Goal: Task Accomplishment & Management: Use online tool/utility

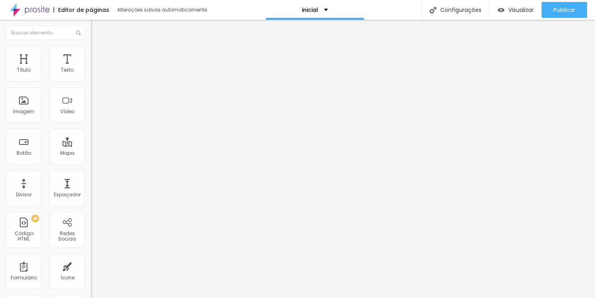
click at [98, 55] on span "Estilo" at bounding box center [104, 51] width 12 height 7
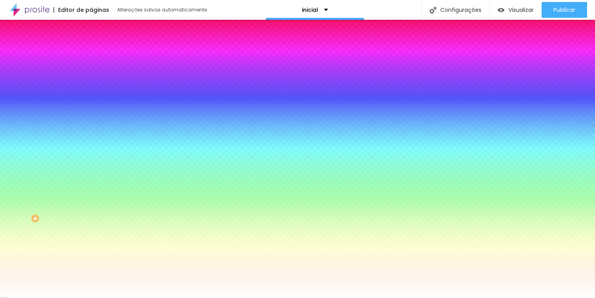
click at [91, 73] on span "Adicionar imagem" at bounding box center [116, 69] width 51 height 7
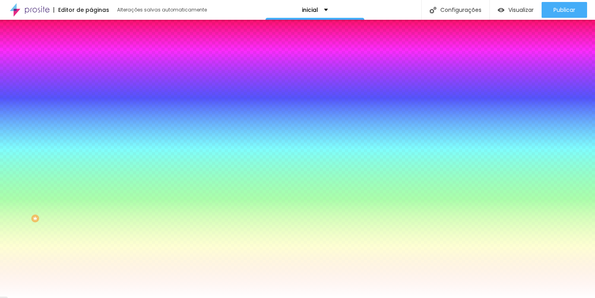
click at [91, 82] on span "Nenhum" at bounding box center [101, 79] width 21 height 7
click at [91, 94] on span "Parallax" at bounding box center [100, 91] width 19 height 7
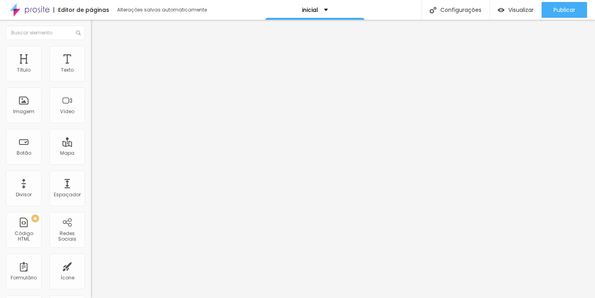
click at [97, 111] on icon "button" at bounding box center [98, 111] width 2 height 2
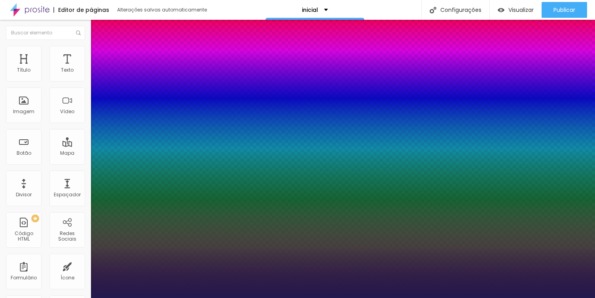
type input "1"
select select "DMSerifDisplay-Italic"
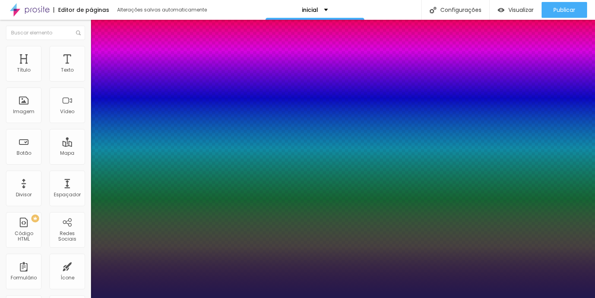
type input "1"
select select "DMSerifDisplay-Regular"
type input "1"
type input "17"
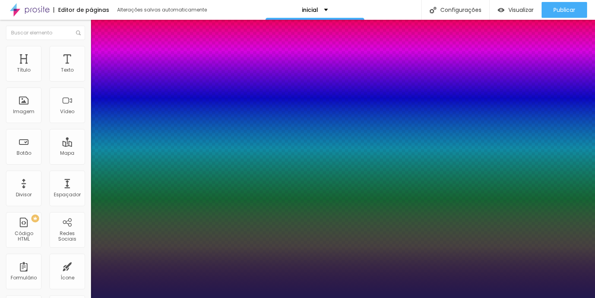
type input "17"
type input "1"
type input "18"
type input "1"
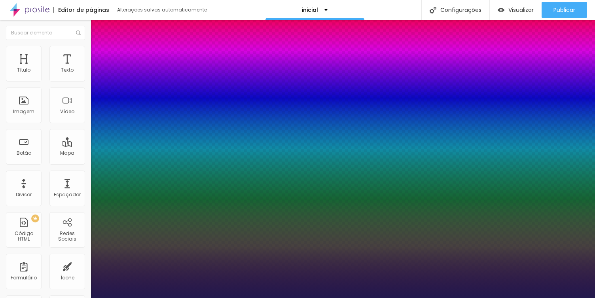
type input "19"
type input "1"
type input "20"
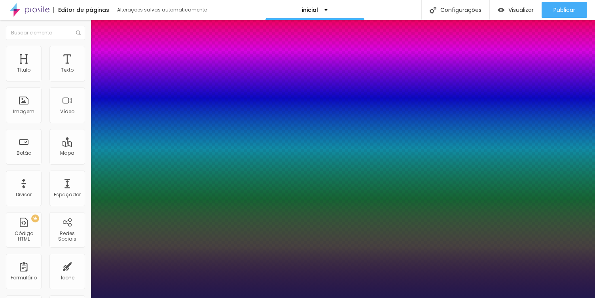
type input "1"
type input "21"
type input "1"
type input "22"
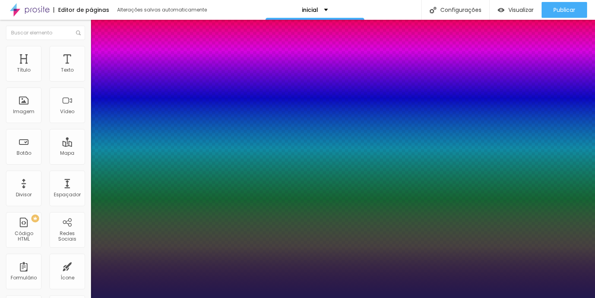
type input "22"
type input "1"
type input "23"
type input "1"
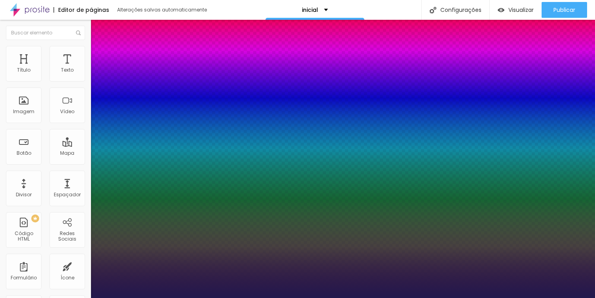
type input "24"
type input "1"
type input "25"
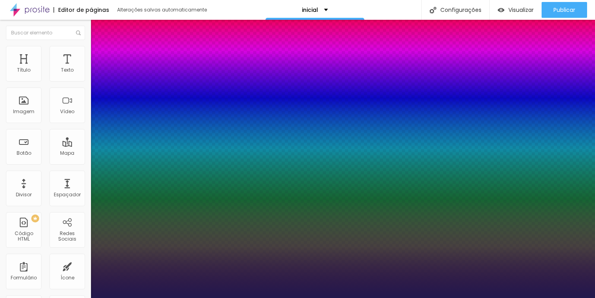
type input "1"
type input "26"
type input "1"
type input "27"
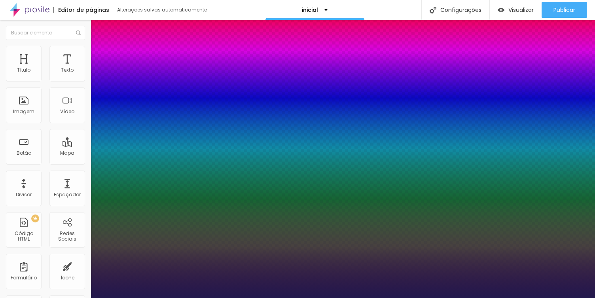
type input "27"
type input "1"
type input "28"
type input "1"
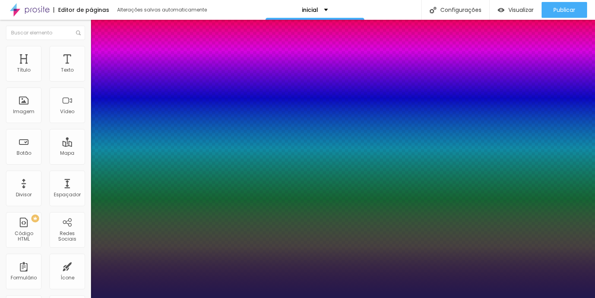
type input "29"
type input "1"
type input "30"
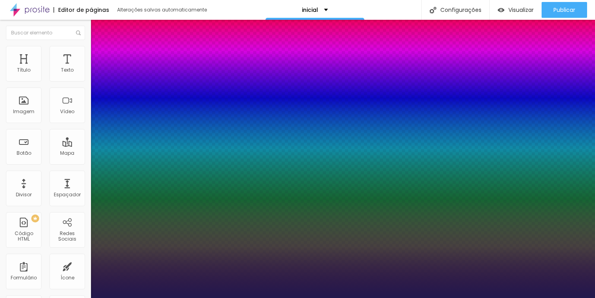
type input "1"
type input "31"
type input "1"
type input "32"
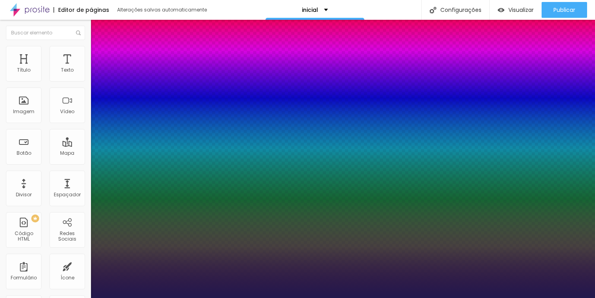
type input "32"
type input "1"
type input "33"
type input "1"
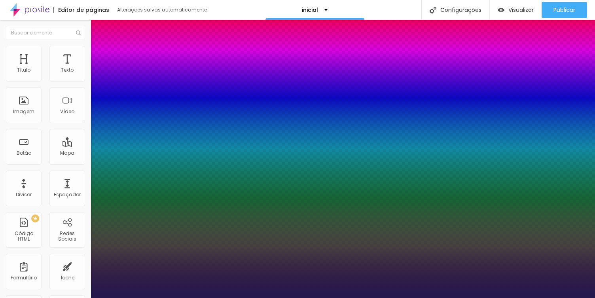
type input "34"
type input "1"
type input "35"
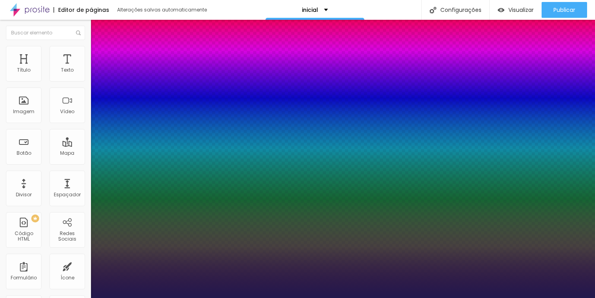
type input "1"
type input "36"
type input "1"
type input "37"
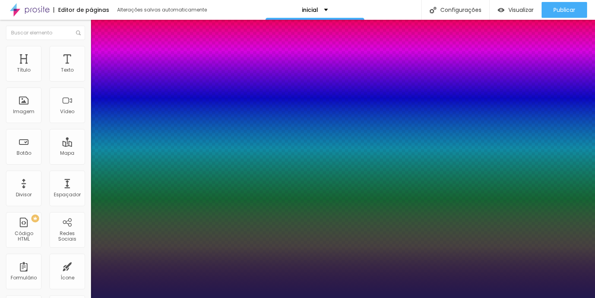
type input "37"
type input "1"
type input "38"
type input "1"
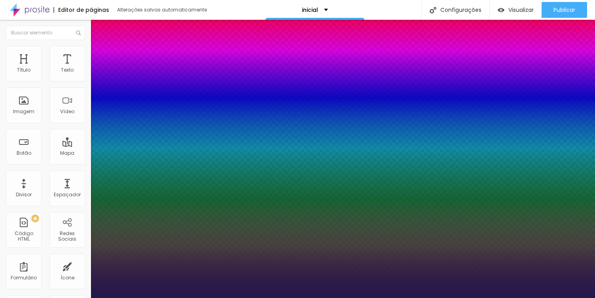
type input "39"
type input "1"
type input "40"
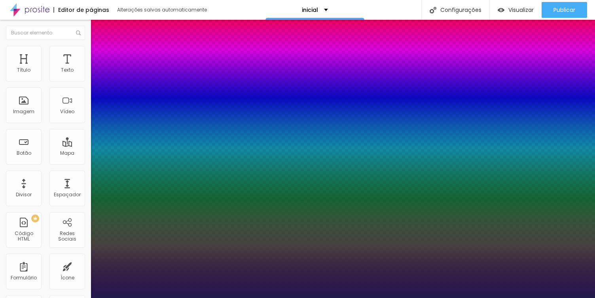
type input "1"
type input "41"
type input "1"
type input "42"
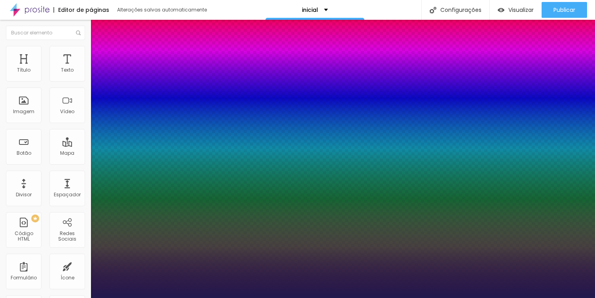
type input "42"
type input "1"
type input "43"
type input "1"
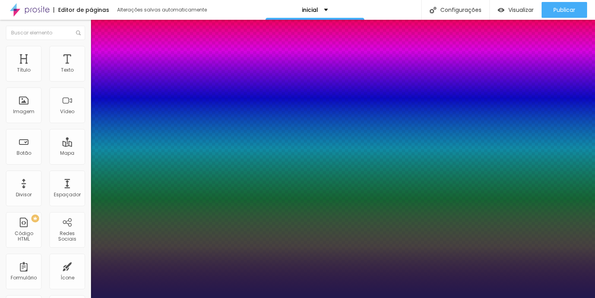
type input "44"
type input "1"
type input "45"
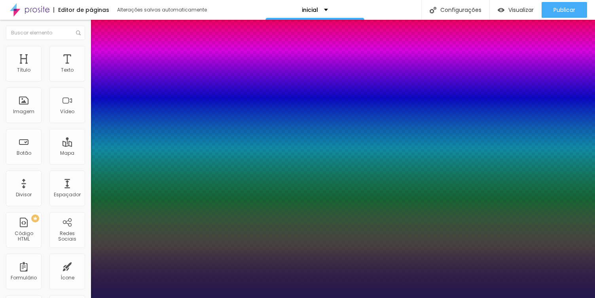
type input "1"
type input "46"
type input "1"
type input "47"
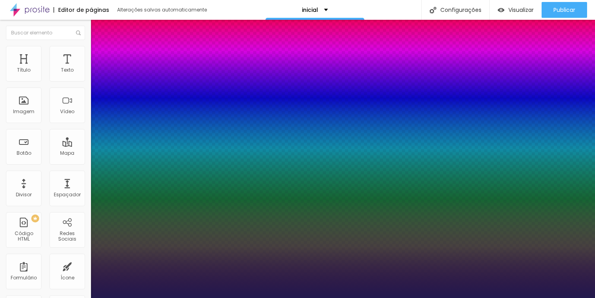
type input "47"
type input "1"
type input "48"
type input "1"
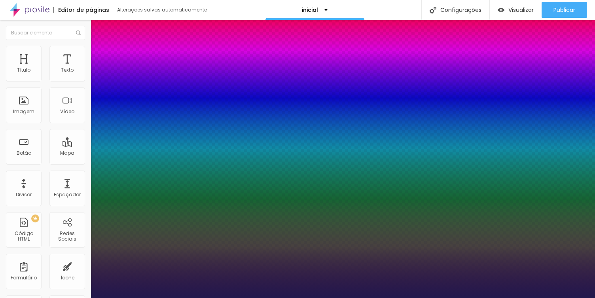
type input "49"
type input "1"
drag, startPoint x: 107, startPoint y: 223, endPoint x: 127, endPoint y: 225, distance: 20.3
type input "49"
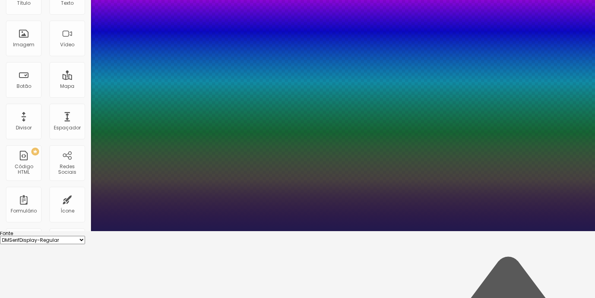
scroll to position [67, 0]
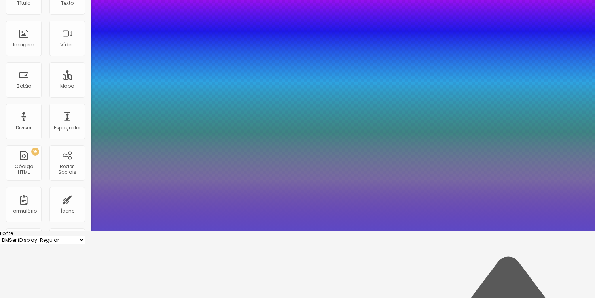
type input "1"
type input "#5D49C4"
type input "1"
type input "#5E4AC4"
type input "1"
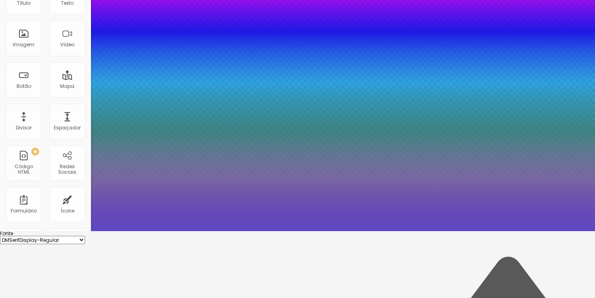
type input "#6A58C4"
type input "1"
type input "#8477C4"
type input "1"
type input "#A79FCE"
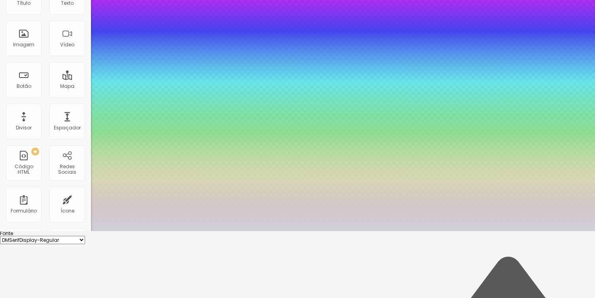
type input "1"
type input "#D1D0DA"
type input "1"
type input "#EBEBEB"
type input "1"
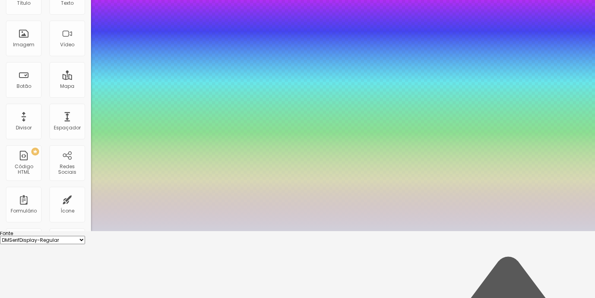
type input "#FFFFFF"
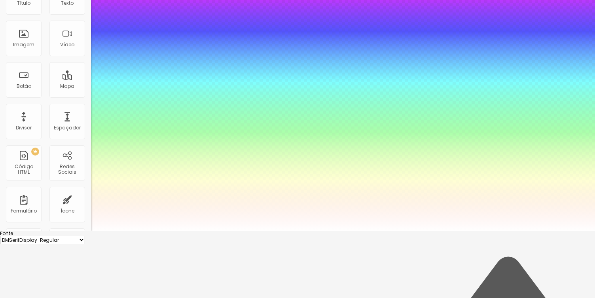
drag, startPoint x: 142, startPoint y: 251, endPoint x: 86, endPoint y: 223, distance: 62.4
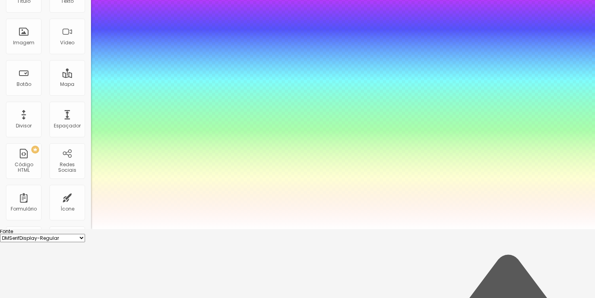
scroll to position [69, 0]
type input "1"
click at [355, 229] on div at bounding box center [297, 229] width 595 height 0
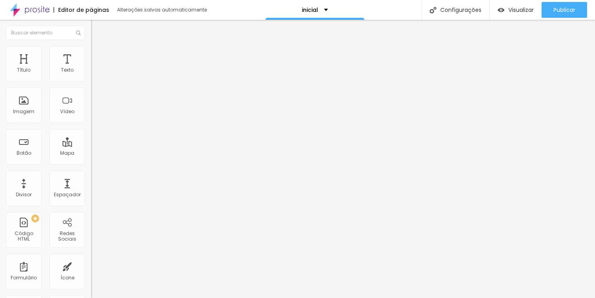
scroll to position [0, 0]
click at [91, 34] on button "Editar Título" at bounding box center [136, 29] width 91 height 18
click at [95, 114] on icon "button" at bounding box center [96, 112] width 3 height 3
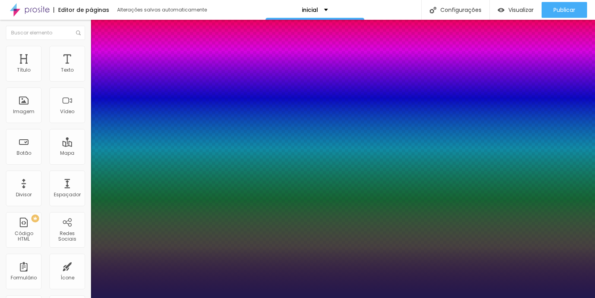
type input "1"
type input "16"
type input "1"
type input "17"
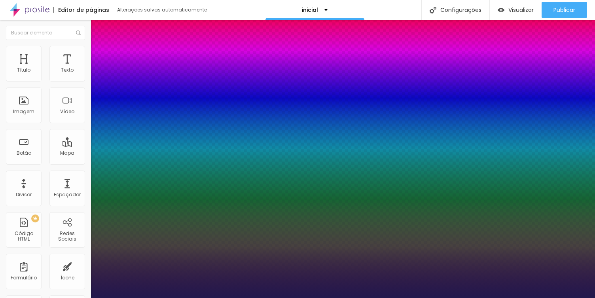
type input "1"
type input "18"
type input "1"
type input "19"
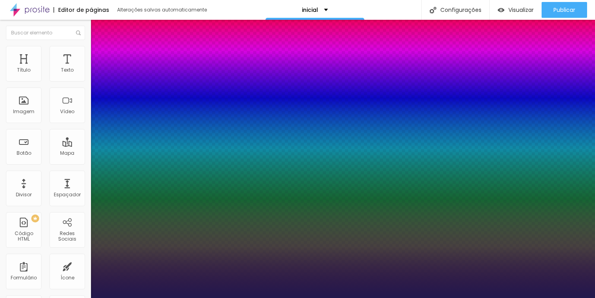
type input "19"
type input "1"
type input "20"
type input "1"
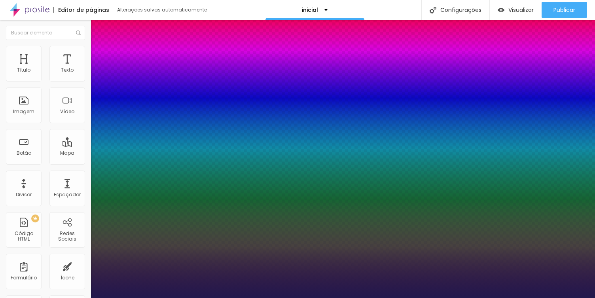
type input "21"
type input "1"
type input "22"
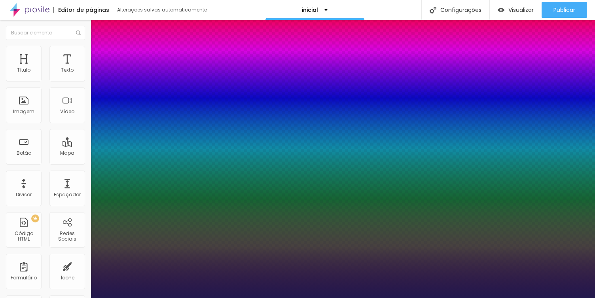
type input "1"
type input "23"
type input "1"
type input "24"
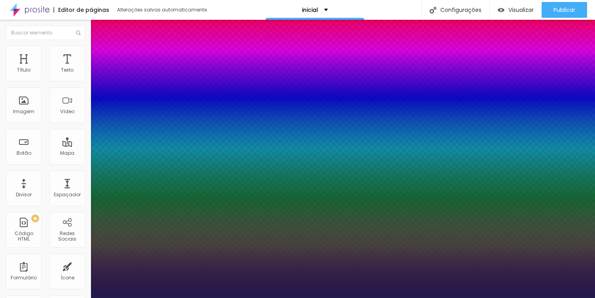
type input "24"
type input "1"
type input "25"
type input "1"
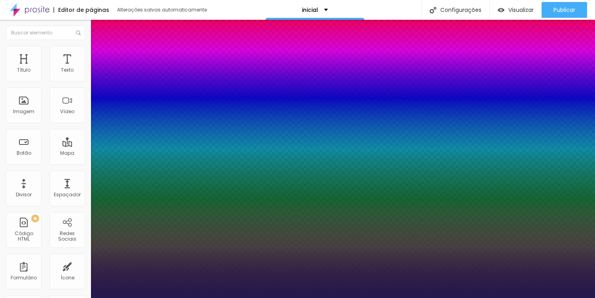
type input "26"
type input "1"
type input "27"
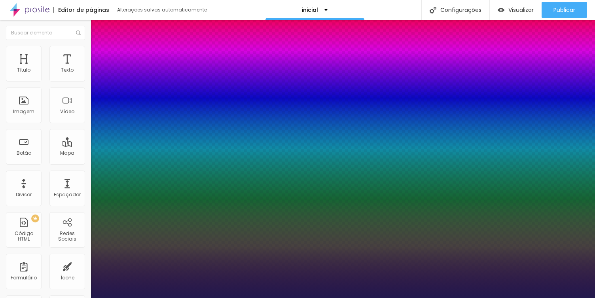
type input "1"
type input "28"
type input "1"
type input "29"
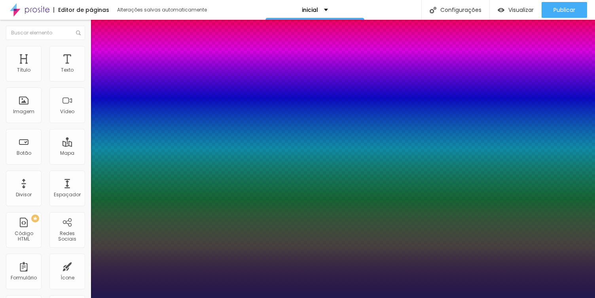
type input "29"
type input "1"
type input "30"
type input "1"
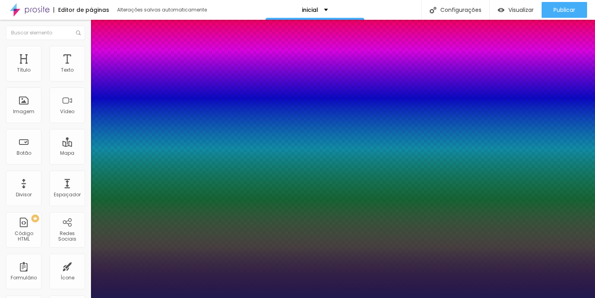
type input "31"
type input "1"
type input "32"
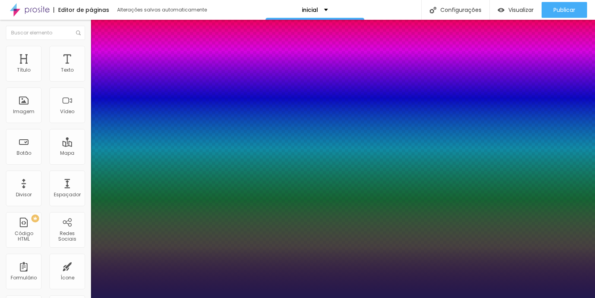
type input "1"
type input "33"
type input "1"
type input "34"
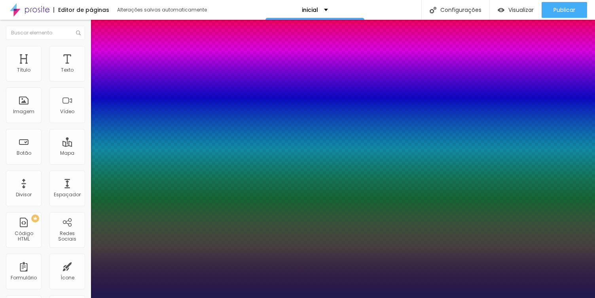
type input "34"
type input "1"
type input "35"
type input "1"
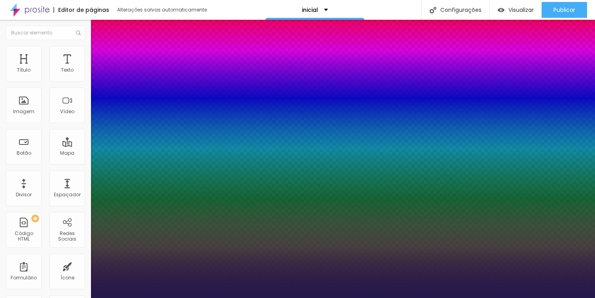
type input "36"
type input "1"
type input "37"
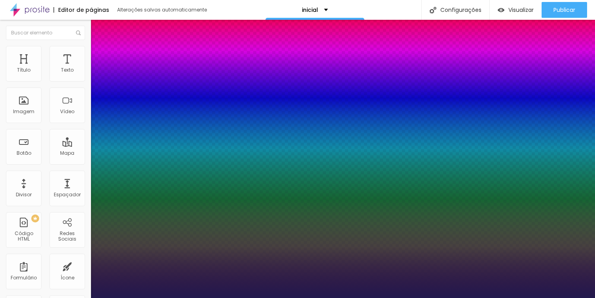
type input "1"
type input "38"
type input "1"
type input "39"
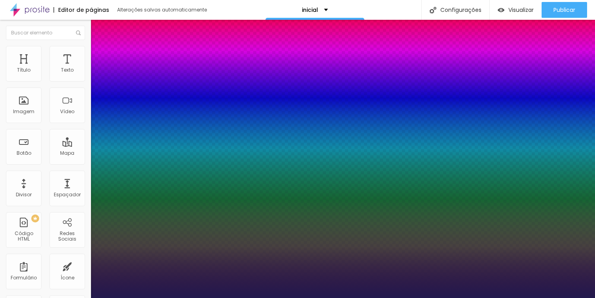
type input "39"
type input "1"
type input "40"
type input "1"
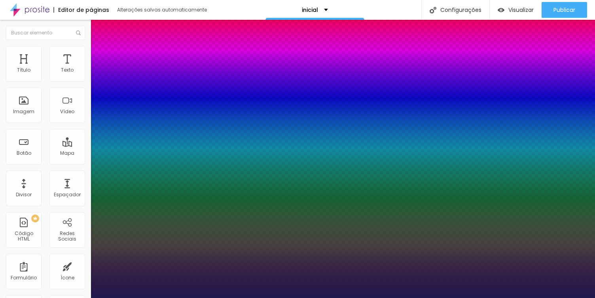
type input "41"
type input "1"
drag, startPoint x: 106, startPoint y: 223, endPoint x: 121, endPoint y: 228, distance: 16.6
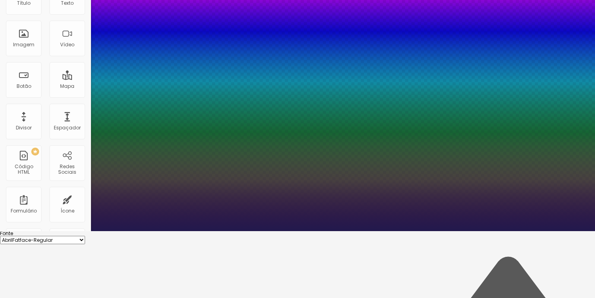
scroll to position [67, 0]
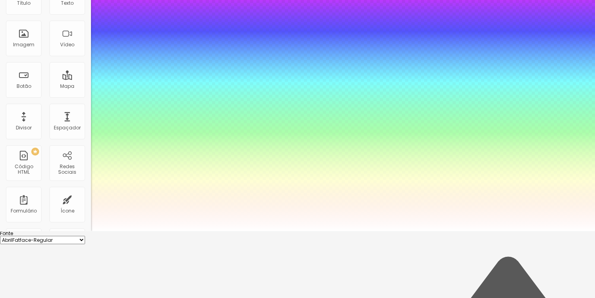
drag, startPoint x: 125, startPoint y: 238, endPoint x: 88, endPoint y: 219, distance: 41.4
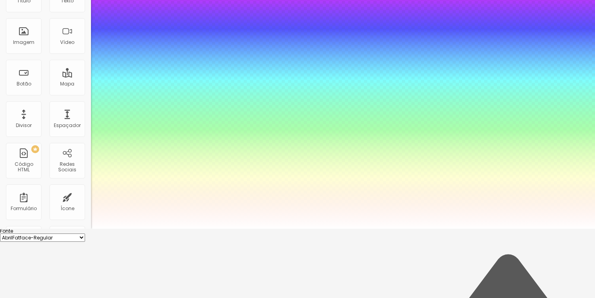
click at [317, 229] on div at bounding box center [297, 229] width 595 height 0
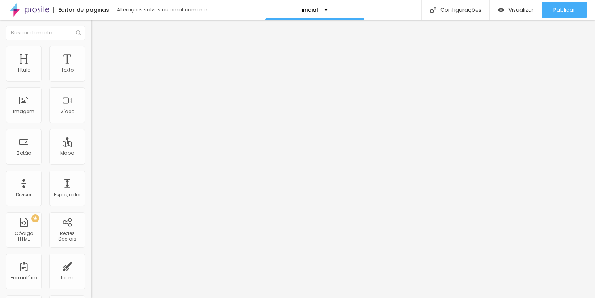
click at [91, 48] on img at bounding box center [94, 49] width 7 height 7
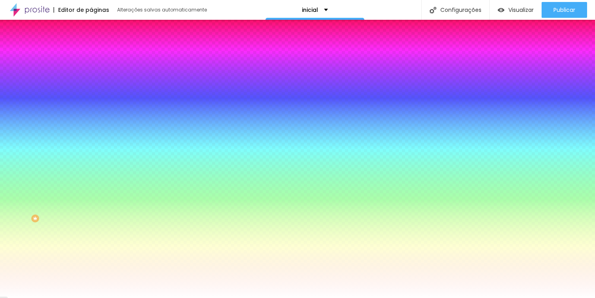
click at [91, 54] on li "Avançado" at bounding box center [136, 58] width 91 height 8
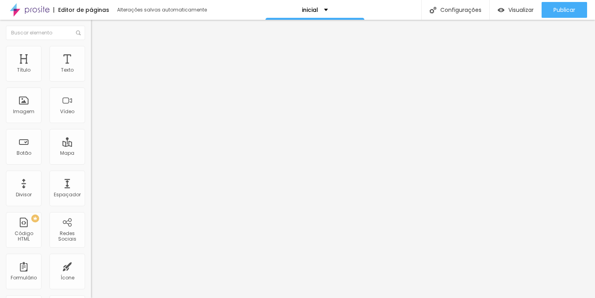
drag, startPoint x: 18, startPoint y: 78, endPoint x: 78, endPoint y: 99, distance: 63.6
click at [91, 153] on input "range" at bounding box center [116, 156] width 51 height 6
click at [91, 49] on img at bounding box center [94, 49] width 7 height 7
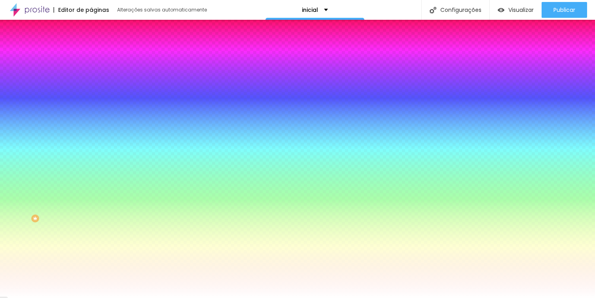
click at [91, 46] on li "Conteúdo" at bounding box center [136, 42] width 91 height 8
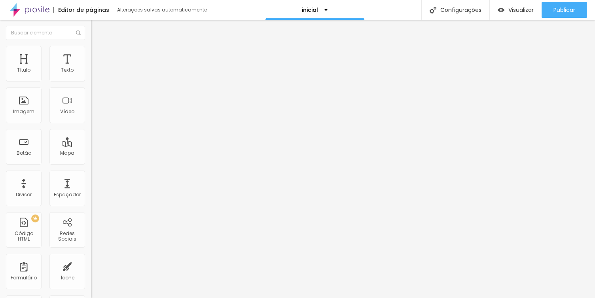
click at [91, 122] on div "Editar Coluna Conteúdo Estilo Avançado Alinhamento" at bounding box center [136, 159] width 91 height 278
click at [510, 9] on span "Visualizar" at bounding box center [520, 10] width 25 height 6
click at [98, 56] on span "Avançado" at bounding box center [111, 59] width 26 height 7
drag, startPoint x: 18, startPoint y: 93, endPoint x: 27, endPoint y: 93, distance: 8.7
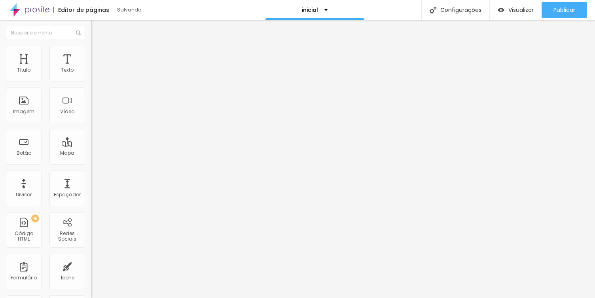
click at [91, 265] on input "range" at bounding box center [116, 268] width 51 height 6
click at [91, 73] on div "Modo Encaixotado Encaixotado Completo" at bounding box center [136, 73] width 91 height 22
click at [91, 81] on div "Modo Encaixotado Encaixotado Completo" at bounding box center [136, 73] width 91 height 22
click at [91, 72] on span "Encaixotado" at bounding box center [106, 68] width 31 height 7
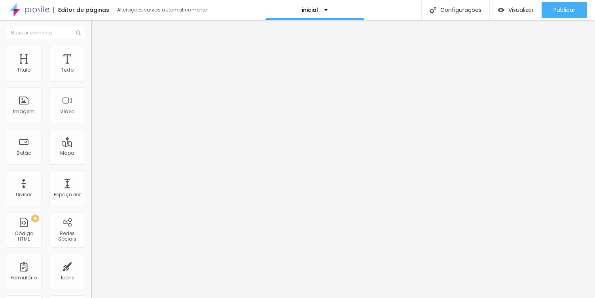
click at [91, 84] on span "Completo" at bounding box center [103, 80] width 24 height 7
click at [91, 77] on span "Encaixotado" at bounding box center [106, 73] width 31 height 7
click at [91, 84] on span "Completo" at bounding box center [103, 80] width 24 height 7
click at [98, 56] on span "Avançado" at bounding box center [111, 59] width 26 height 7
drag, startPoint x: 18, startPoint y: 79, endPoint x: 3, endPoint y: 67, distance: 19.5
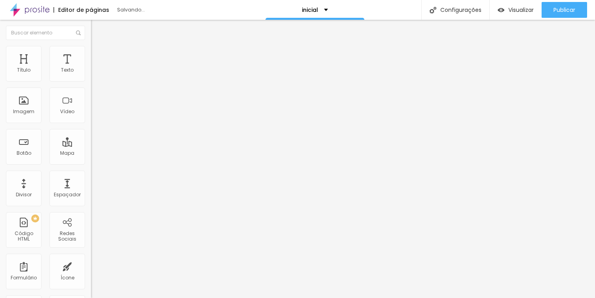
click at [91, 153] on input "range" at bounding box center [116, 156] width 51 height 6
click at [91, 47] on img at bounding box center [94, 49] width 7 height 7
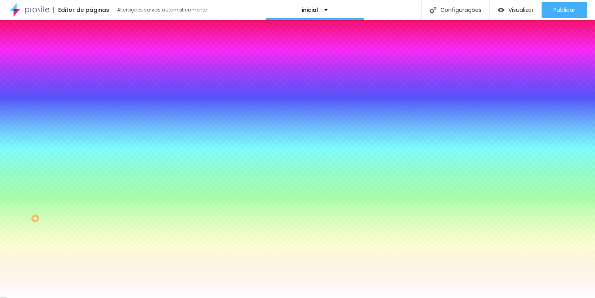
click at [126, 125] on span "DESATIVADO" at bounding box center [140, 122] width 29 height 5
click at [91, 125] on div "Efeito superior" at bounding box center [107, 122] width 33 height 5
click at [91, 142] on button "button" at bounding box center [96, 138] width 11 height 8
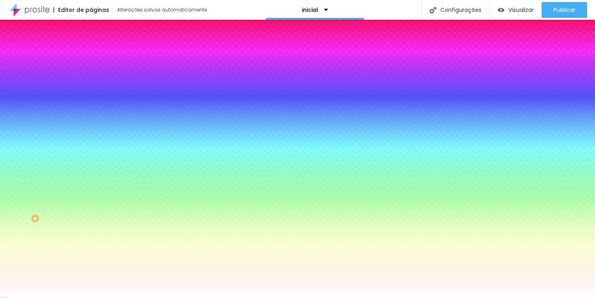
click at [168, 297] on div at bounding box center [297, 302] width 595 height 0
click at [67, 297] on div at bounding box center [297, 298] width 595 height 0
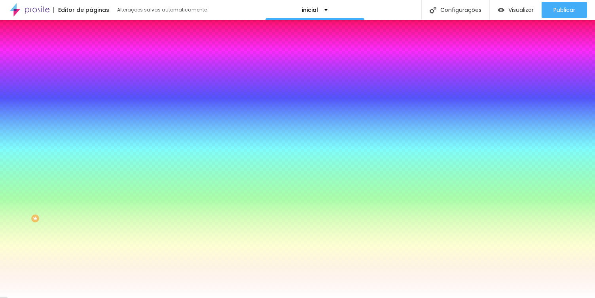
click at [95, 161] on icon "button" at bounding box center [96, 159] width 3 height 3
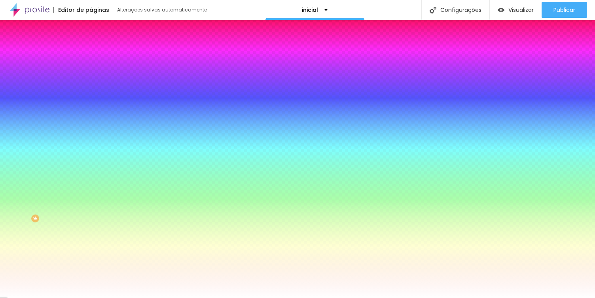
click at [51, 297] on div at bounding box center [297, 298] width 595 height 0
click at [91, 164] on button "button" at bounding box center [96, 160] width 11 height 8
click at [163, 297] on div at bounding box center [297, 302] width 595 height 0
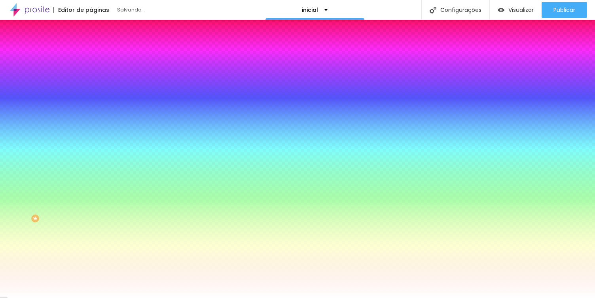
click at [50, 297] on div at bounding box center [297, 298] width 595 height 0
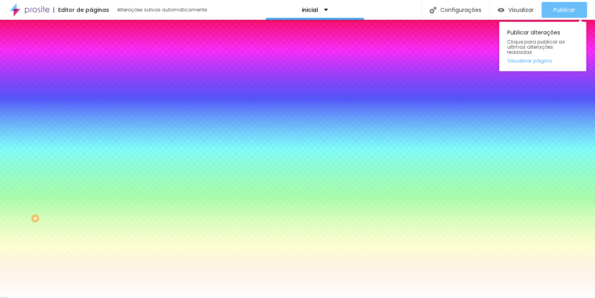
click at [560, 13] on span "Publicar" at bounding box center [564, 10] width 22 height 6
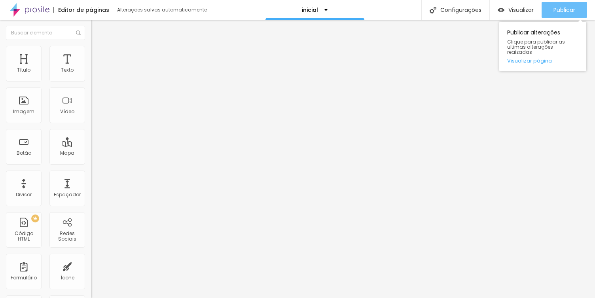
click at [561, 10] on span "Publicar" at bounding box center [564, 10] width 22 height 6
click at [551, 9] on button "Publicar" at bounding box center [563, 10] width 45 height 16
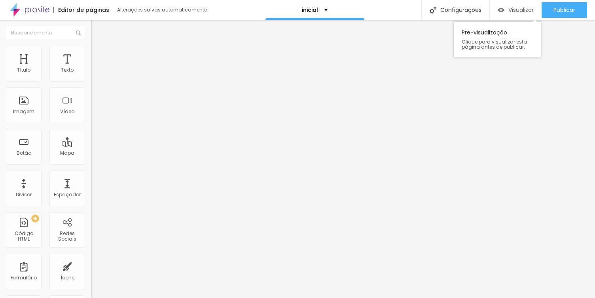
click at [508, 13] on span "Visualizar" at bounding box center [520, 10] width 25 height 6
click at [98, 55] on span "Avançado" at bounding box center [111, 51] width 26 height 7
click at [91, 53] on li "Estilo" at bounding box center [136, 50] width 91 height 8
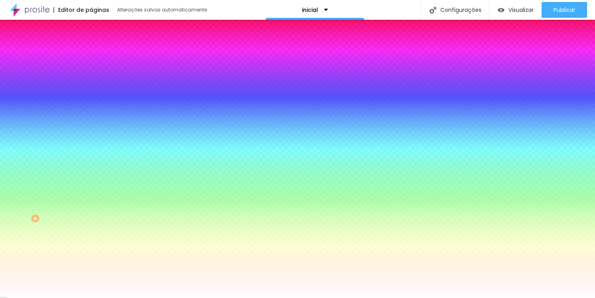
click at [91, 54] on li "Avançado" at bounding box center [136, 58] width 91 height 8
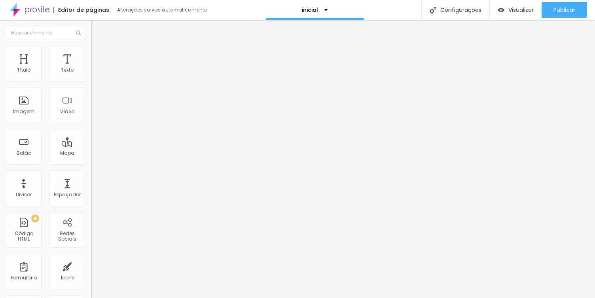
click at [98, 47] on span "Conteúdo" at bounding box center [110, 43] width 25 height 7
click at [91, 80] on div "Modo Completo Encaixotado Completo" at bounding box center [136, 73] width 91 height 22
click at [91, 72] on span "Completo" at bounding box center [103, 68] width 24 height 7
click at [97, 31] on div "Editar Seção" at bounding box center [120, 29] width 47 height 6
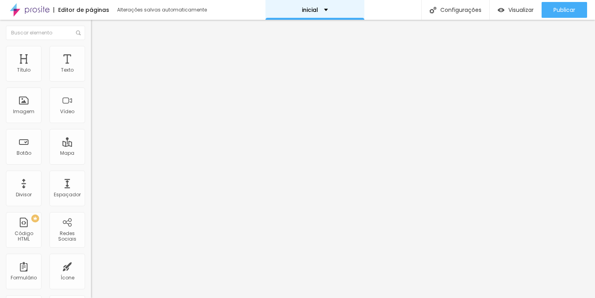
click at [323, 6] on div "inicial" at bounding box center [314, 10] width 99 height 20
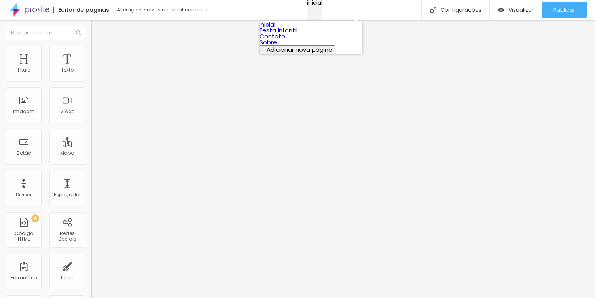
click at [322, 6] on div "inicial" at bounding box center [314, 3] width 15 height 6
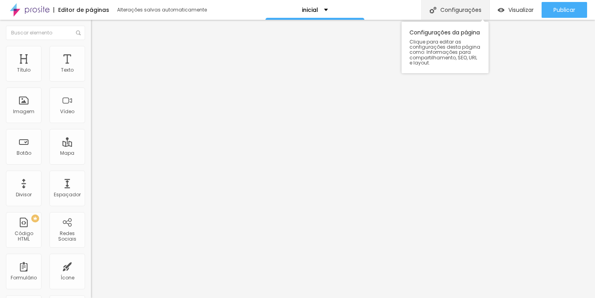
click at [441, 14] on div "Configurações" at bounding box center [455, 10] width 68 height 20
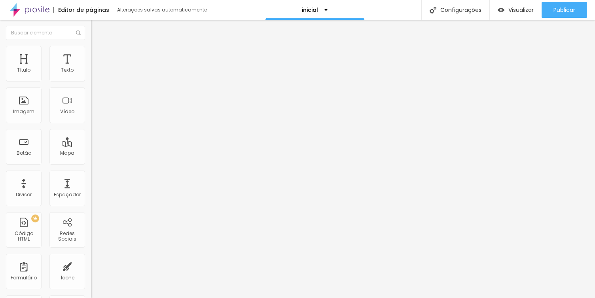
click at [97, 111] on icon "button" at bounding box center [98, 111] width 2 height 2
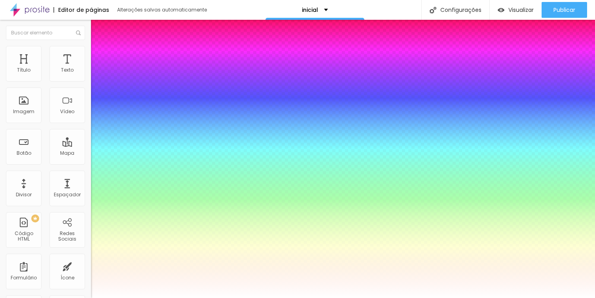
drag, startPoint x: 121, startPoint y: 223, endPoint x: 116, endPoint y: 222, distance: 4.8
click at [270, 297] on div at bounding box center [297, 298] width 595 height 0
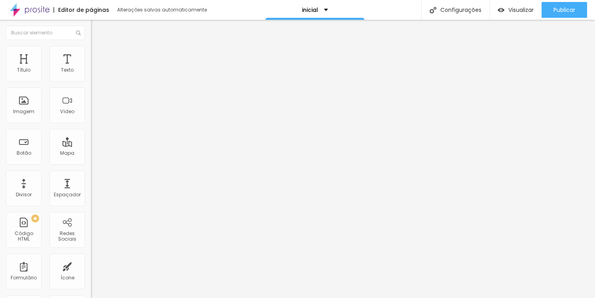
click at [91, 117] on button "button" at bounding box center [96, 113] width 11 height 8
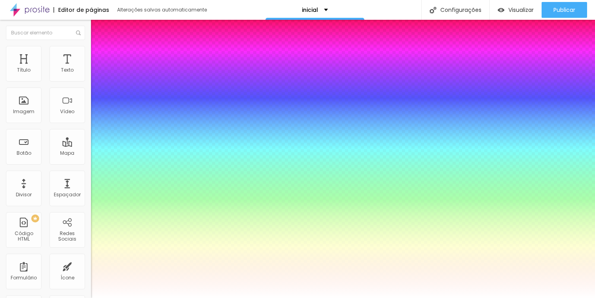
click at [263, 297] on div at bounding box center [297, 298] width 595 height 0
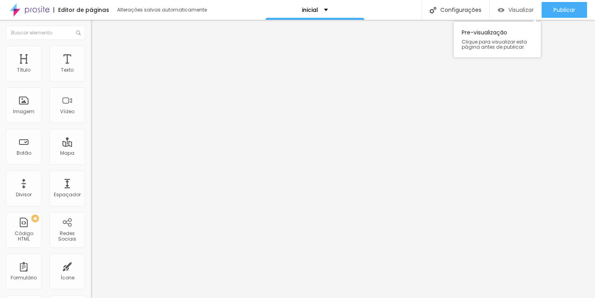
click at [516, 10] on span "Visualizar" at bounding box center [520, 10] width 25 height 6
click at [91, 51] on img at bounding box center [94, 49] width 7 height 7
drag, startPoint x: 23, startPoint y: 80, endPoint x: 11, endPoint y: 79, distance: 11.9
click at [91, 79] on div "10 Espaço de cima" at bounding box center [136, 110] width 91 height 112
drag, startPoint x: 23, startPoint y: 77, endPoint x: 8, endPoint y: 76, distance: 15.0
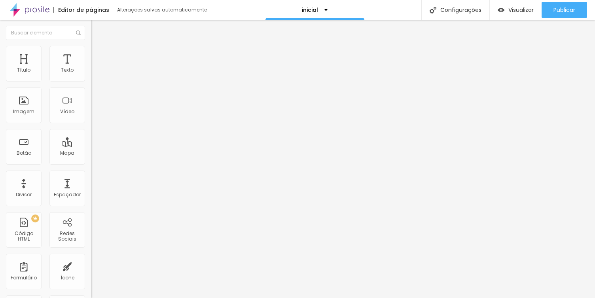
click at [91, 145] on input "range" at bounding box center [116, 148] width 51 height 6
drag, startPoint x: 23, startPoint y: 91, endPoint x: 5, endPoint y: 89, distance: 18.3
click at [91, 257] on input "range" at bounding box center [116, 260] width 51 height 6
click at [91, 47] on img at bounding box center [94, 49] width 7 height 7
drag, startPoint x: 20, startPoint y: 94, endPoint x: 0, endPoint y: 91, distance: 20.4
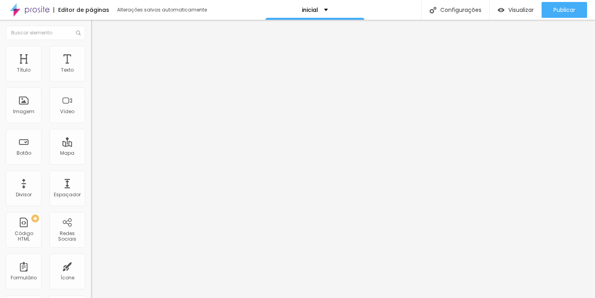
click at [91, 257] on input "range" at bounding box center [116, 260] width 51 height 6
click at [91, 45] on img at bounding box center [94, 41] width 7 height 7
click at [94, 106] on icon "button" at bounding box center [97, 104] width 6 height 6
click at [95, 114] on icon "button" at bounding box center [96, 112] width 3 height 3
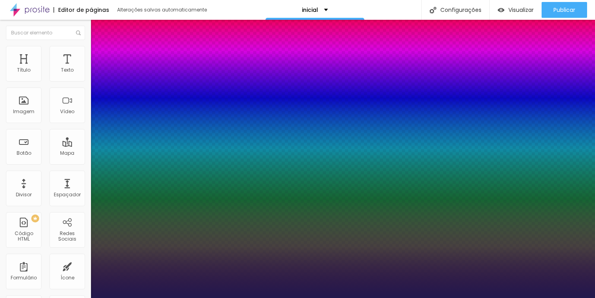
drag, startPoint x: 106, startPoint y: 224, endPoint x: 130, endPoint y: 225, distance: 24.1
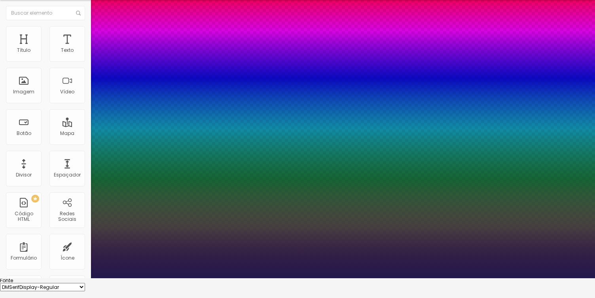
scroll to position [25, 0]
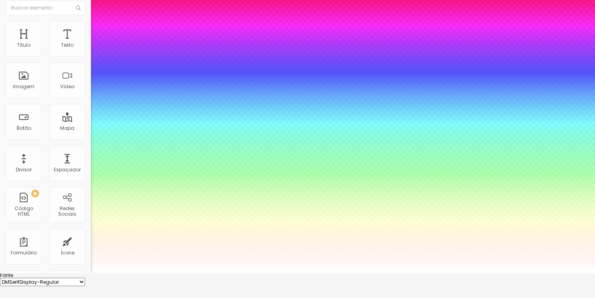
drag, startPoint x: 130, startPoint y: 283, endPoint x: 88, endPoint y: 266, distance: 45.6
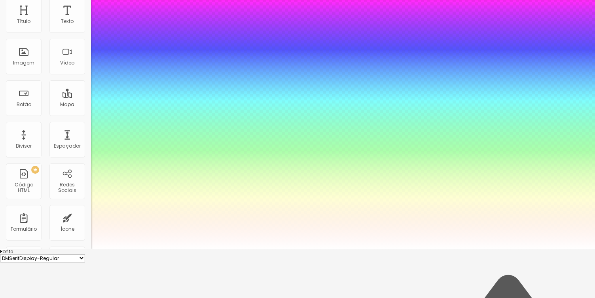
scroll to position [51, 0]
click at [218, 247] on div at bounding box center [297, 247] width 595 height 0
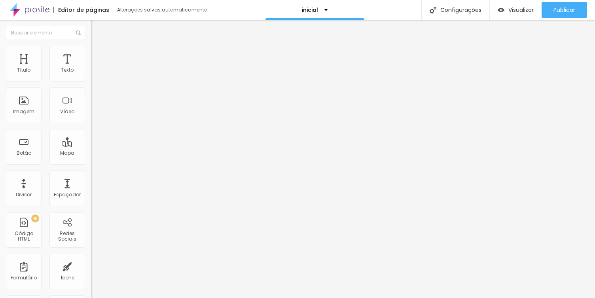
scroll to position [0, 0]
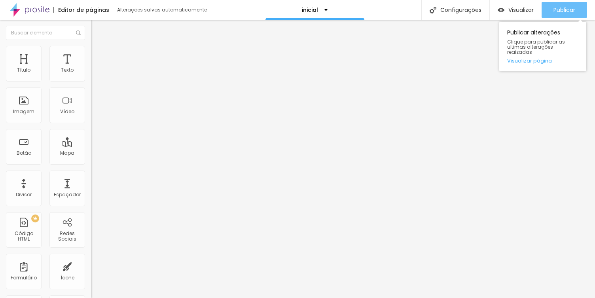
click at [556, 8] on span "Publicar" at bounding box center [564, 10] width 22 height 6
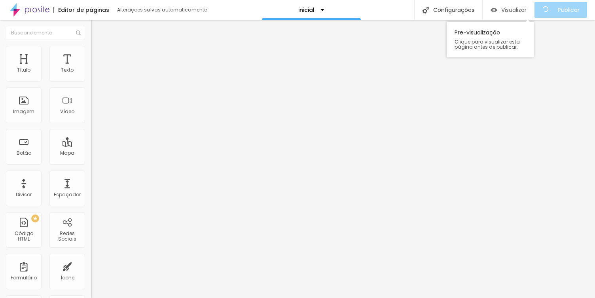
click at [518, 12] on span "Visualizar" at bounding box center [513, 10] width 25 height 6
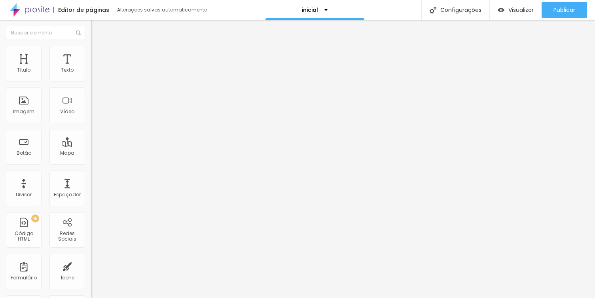
click at [91, 48] on img at bounding box center [94, 49] width 7 height 7
drag, startPoint x: 22, startPoint y: 77, endPoint x: 50, endPoint y: 83, distance: 28.2
click at [91, 145] on input "range" at bounding box center [116, 148] width 51 height 6
click at [511, 7] on span "Visualizar" at bounding box center [520, 10] width 25 height 6
click at [91, 145] on input "range" at bounding box center [116, 148] width 51 height 6
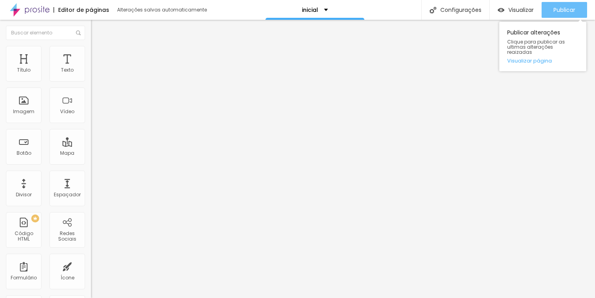
click at [555, 11] on span "Publicar" at bounding box center [564, 10] width 22 height 6
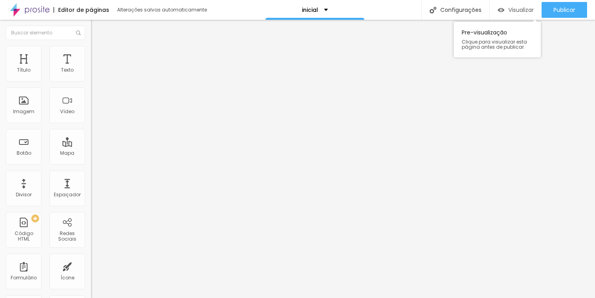
click at [504, 8] on div "Visualizar" at bounding box center [515, 10] width 36 height 7
click at [91, 24] on button "Editar Título" at bounding box center [136, 29] width 91 height 18
click at [98, 55] on span "Avançado" at bounding box center [111, 51] width 26 height 7
drag, startPoint x: 52, startPoint y: 78, endPoint x: 18, endPoint y: 77, distance: 33.6
click at [91, 145] on input "range" at bounding box center [116, 148] width 51 height 6
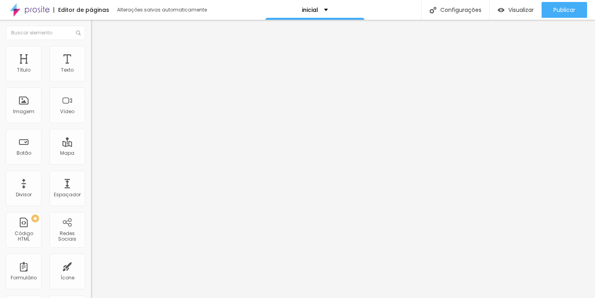
click at [91, 297] on div "Classes Html" at bounding box center [136, 302] width 91 height 5
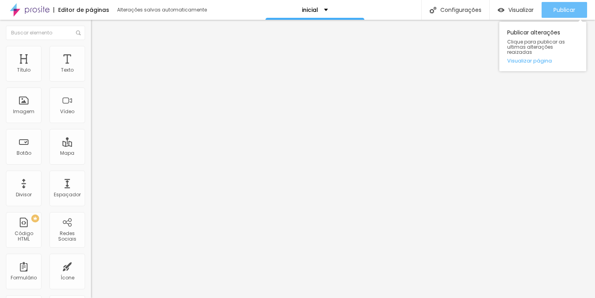
click at [568, 9] on span "Publicar" at bounding box center [564, 10] width 22 height 6
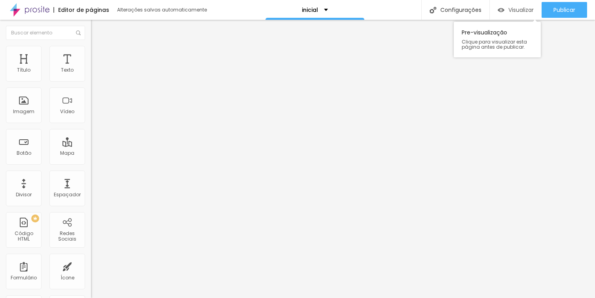
click at [516, 10] on span "Visualizar" at bounding box center [520, 10] width 25 height 6
click at [516, 13] on div "Visualizar" at bounding box center [515, 10] width 36 height 16
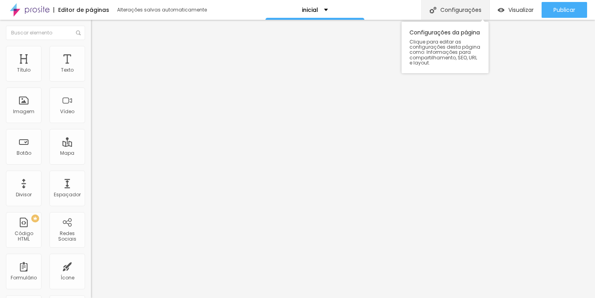
click at [439, 7] on div "Configurações" at bounding box center [455, 10] width 68 height 20
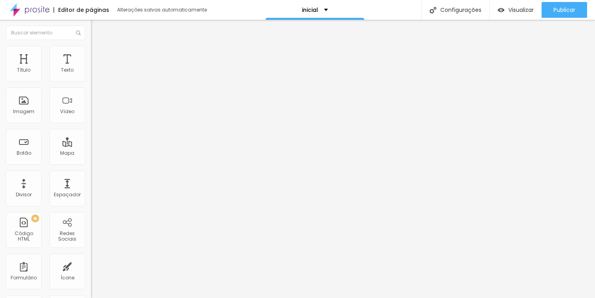
click at [91, 71] on div "Modo Encaixotado Encaixotado Completo" at bounding box center [136, 73] width 91 height 22
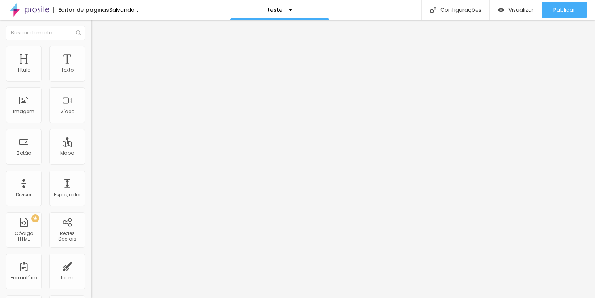
click at [98, 55] on span "Estilo" at bounding box center [104, 51] width 12 height 7
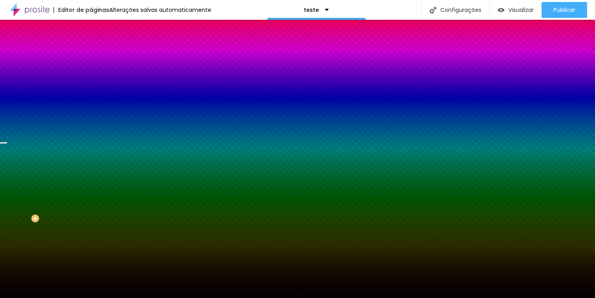
click at [98, 57] on span "Avançado" at bounding box center [111, 59] width 26 height 7
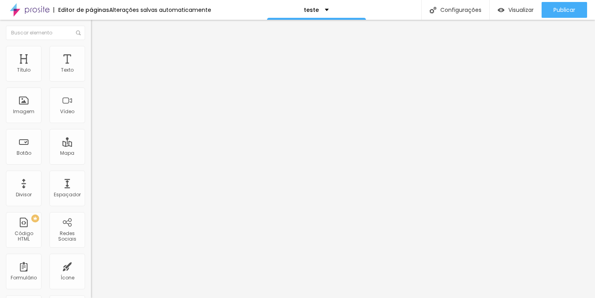
click at [91, 51] on li "Estilo" at bounding box center [136, 50] width 91 height 8
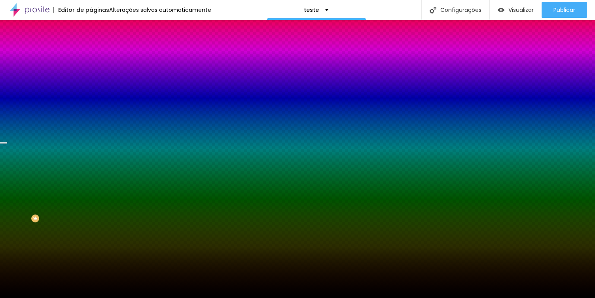
click at [91, 45] on img at bounding box center [94, 41] width 7 height 7
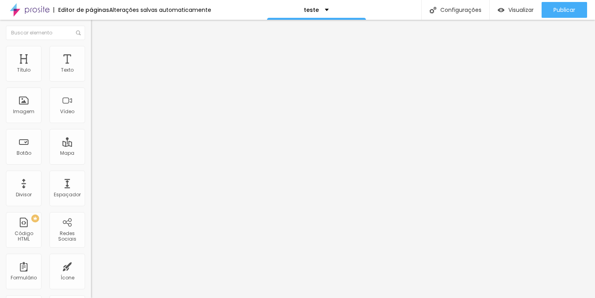
click at [91, 72] on span "Encaixotado" at bounding box center [106, 68] width 31 height 7
click at [91, 84] on span "Completo" at bounding box center [103, 80] width 24 height 7
click at [91, 77] on span "Encaixotado" at bounding box center [106, 73] width 31 height 7
click at [91, 53] on li "Estilo" at bounding box center [136, 50] width 91 height 8
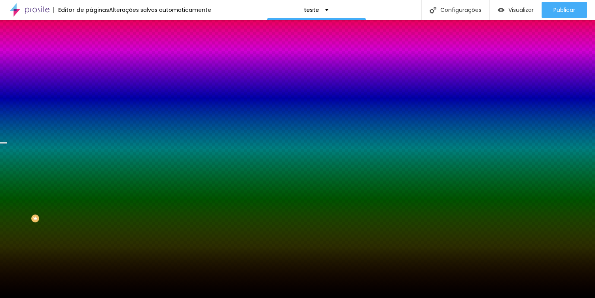
click at [91, 73] on span "Trocar imagem" at bounding box center [112, 69] width 43 height 7
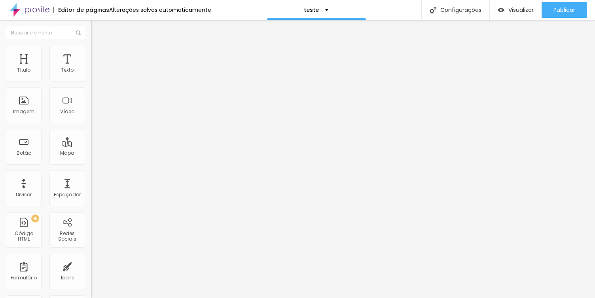
click at [97, 28] on img "button" at bounding box center [100, 29] width 6 height 6
click at [97, 29] on div "Editar Texto" at bounding box center [119, 29] width 45 height 6
click at [91, 121] on div "Editar Texto Estilo Avançado Tipografia Voltar ao padrão Sombra DESATIVADO Volt…" at bounding box center [136, 159] width 91 height 278
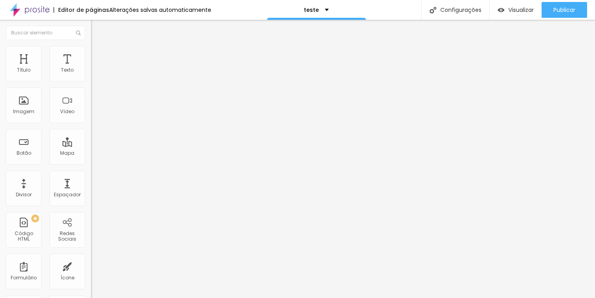
click at [97, 27] on img "button" at bounding box center [100, 29] width 6 height 6
click at [28, 60] on div "Título" at bounding box center [24, 64] width 36 height 36
click at [94, 115] on icon "button" at bounding box center [96, 112] width 5 height 5
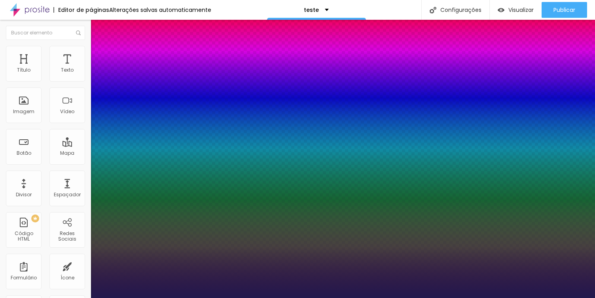
type input "1"
type input "19"
type input "1"
type input "21"
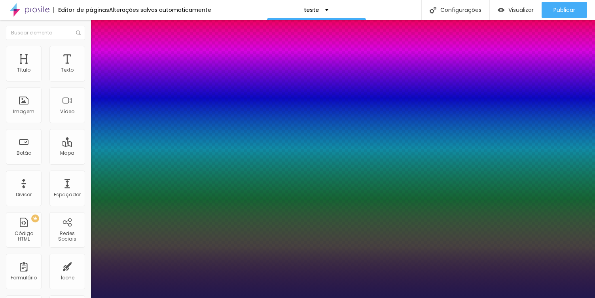
type input "21"
type input "1"
type input "24"
type input "1"
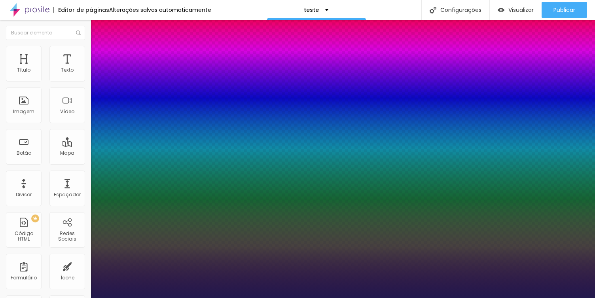
type input "25"
type input "1"
type input "26"
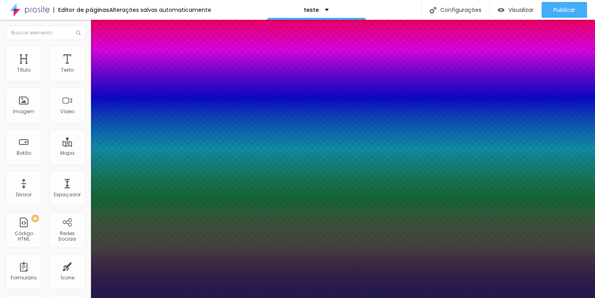
type input "1"
type input "28"
type input "1"
type input "30"
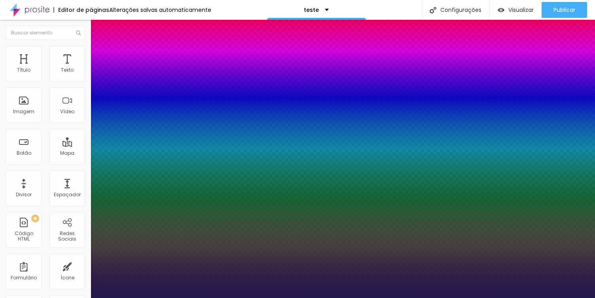
type input "30"
type input "1"
type input "31"
type input "1"
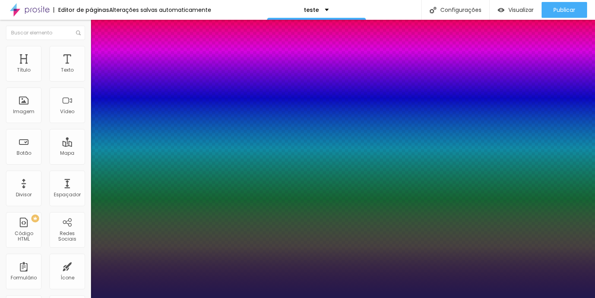
type input "32"
type input "1"
type input "33"
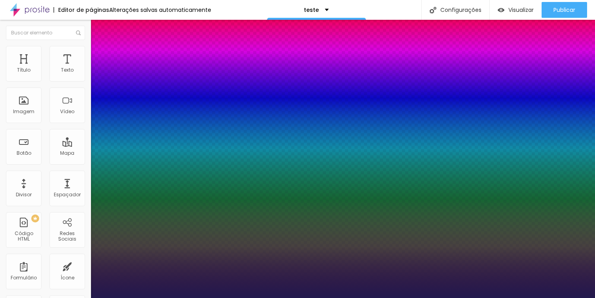
type input "1"
type input "34"
type input "1"
type input "35"
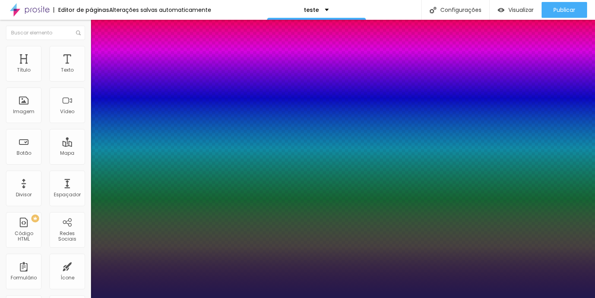
type input "35"
type input "1"
type input "36"
type input "1"
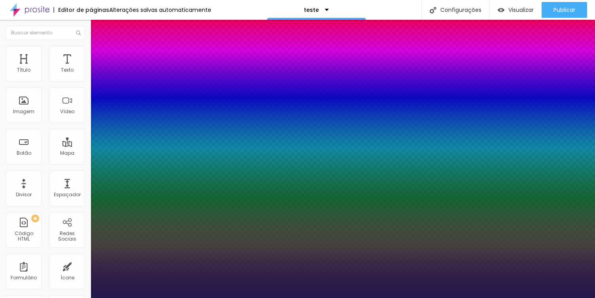
type input "37"
type input "1"
type input "38"
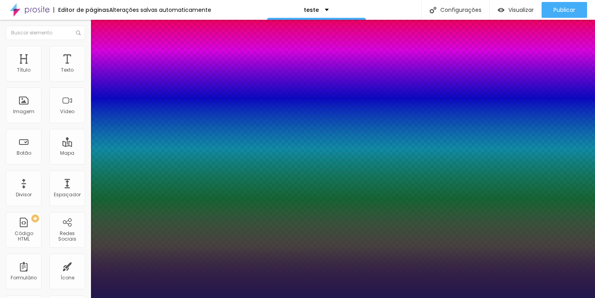
type input "1"
type input "39"
type input "1"
type input "40"
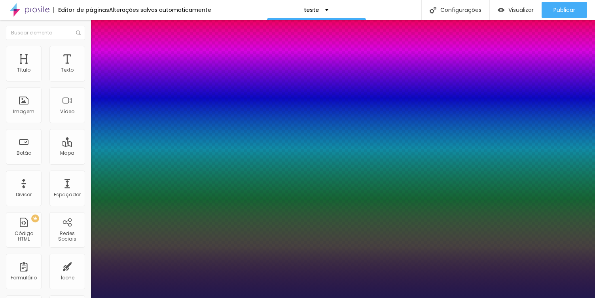
type input "40"
type input "1"
type input "42"
type input "1"
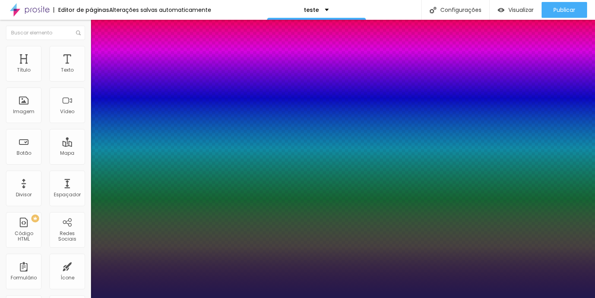
type input "44"
type input "1"
type input "46"
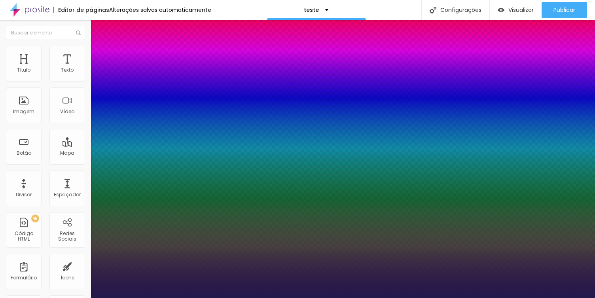
type input "1"
type input "47"
type input "1"
type input "48"
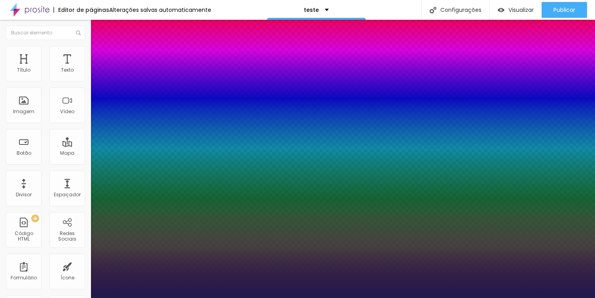
type input "48"
type input "1"
type input "50"
type input "1"
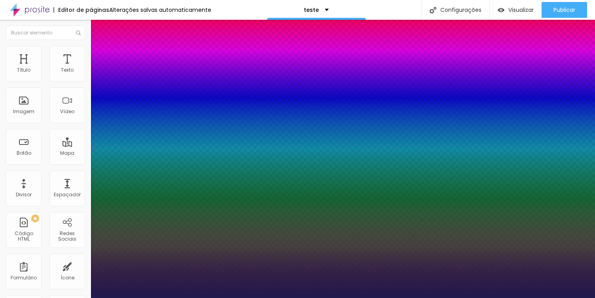
type input "51"
type input "1"
type input "52"
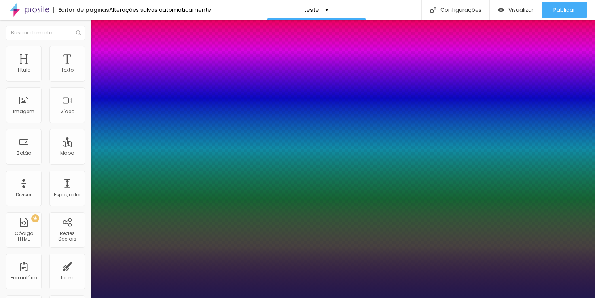
type input "1"
type input "54"
type input "1"
drag, startPoint x: 105, startPoint y: 222, endPoint x: 130, endPoint y: 222, distance: 24.9
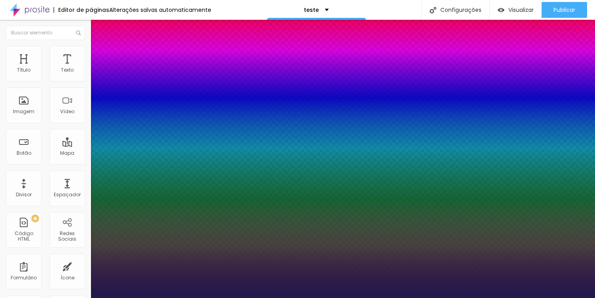
type input "54"
type input "1"
select select "DMSerifDisplay-Regular"
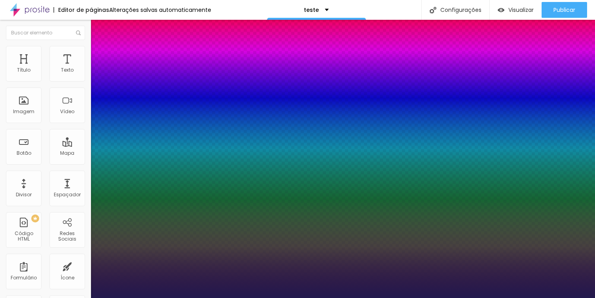
type input "1"
click at [308, 297] on div at bounding box center [297, 298] width 595 height 0
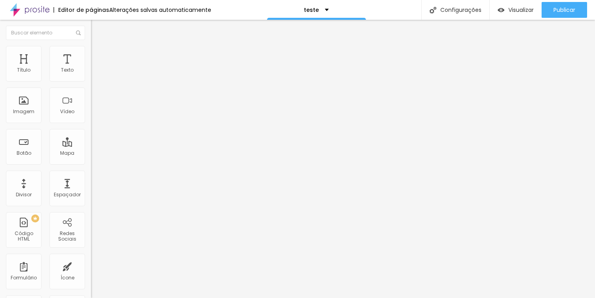
click at [91, 75] on span "Titulo 2" at bounding box center [104, 70] width 26 height 10
click at [91, 118] on button "button" at bounding box center [96, 114] width 11 height 8
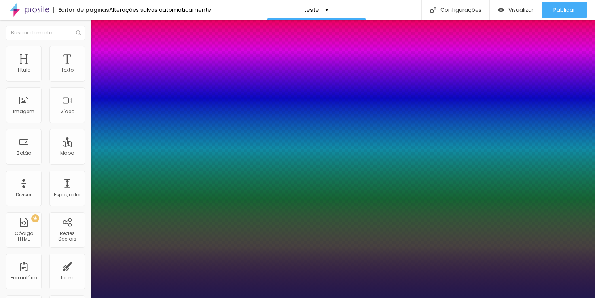
type input "1"
type input "15"
type input "1"
type input "16"
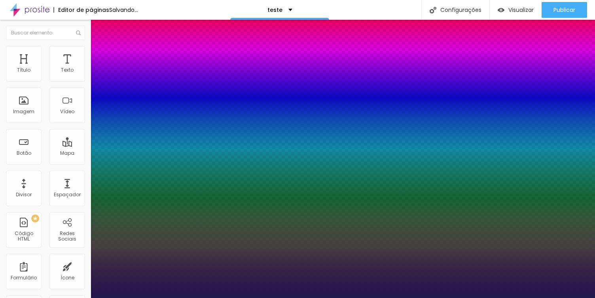
type input "16"
type input "1"
type input "18"
type input "1"
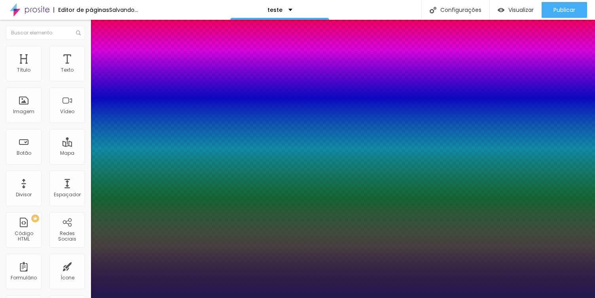
type input "20"
type input "1"
type input "21"
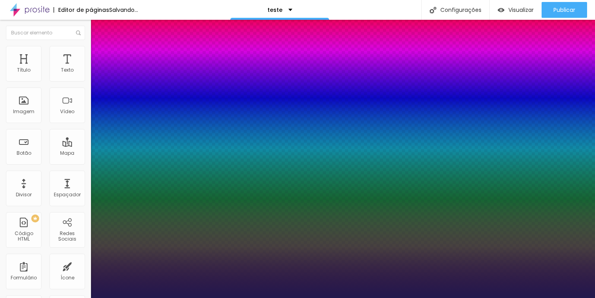
type input "1"
type input "22"
type input "1"
type input "23"
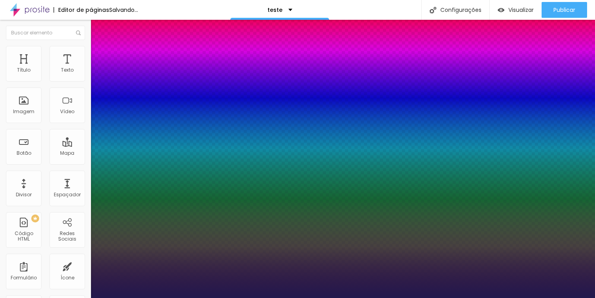
type input "23"
type input "1"
type input "26"
type input "1"
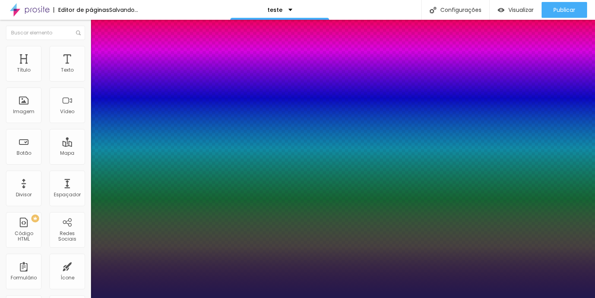
type input "27"
type input "1"
drag, startPoint x: 105, startPoint y: 221, endPoint x: 113, endPoint y: 222, distance: 8.3
type input "27"
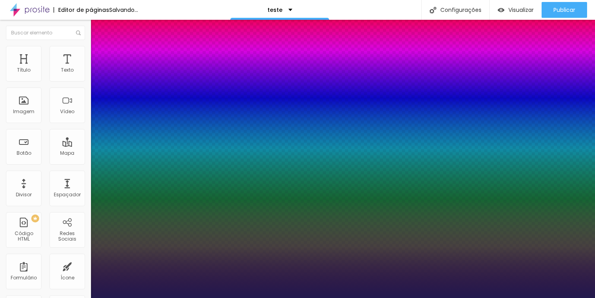
type input "1"
type input "28"
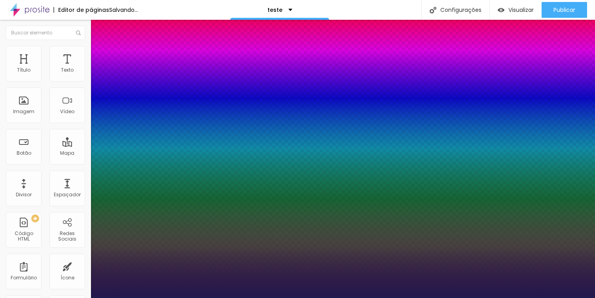
type input "1"
type input "29"
type input "1"
type input "28"
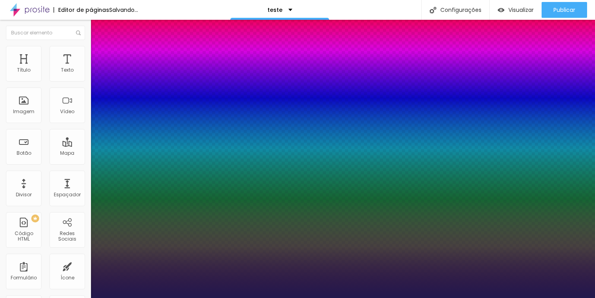
type input "28"
type input "1"
type input "27"
type input "1"
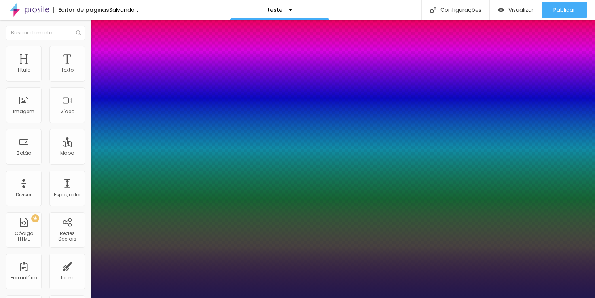
type input "28"
type input "1"
type input "28"
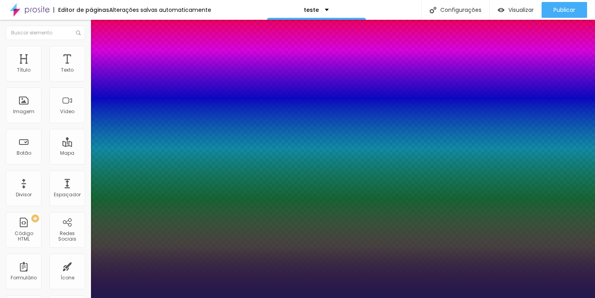
type input "1"
select select "SourceSansProLight"
type input "1"
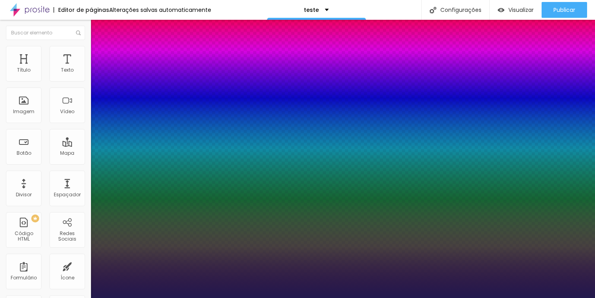
click at [340, 297] on div at bounding box center [297, 298] width 595 height 0
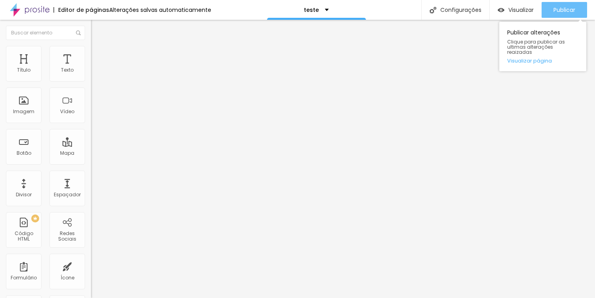
click at [571, 12] on span "Publicar" at bounding box center [564, 10] width 22 height 6
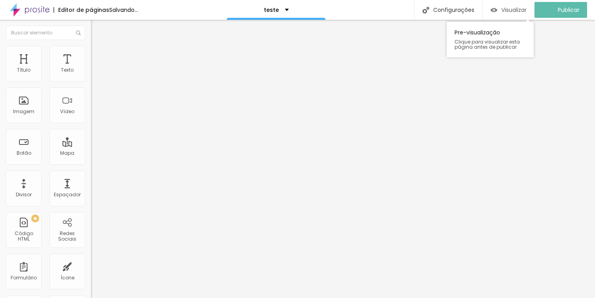
click at [512, 11] on span "Visualizar" at bounding box center [513, 10] width 25 height 6
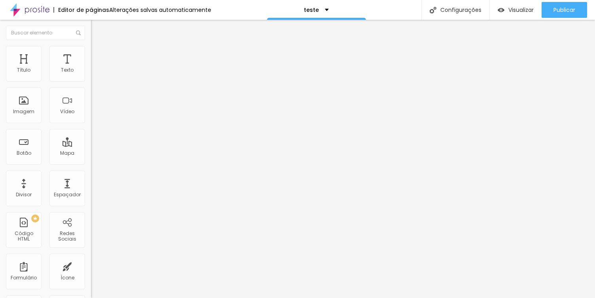
click at [98, 57] on span "Avançado" at bounding box center [111, 59] width 26 height 7
click at [91, 51] on li "Estilo" at bounding box center [136, 50] width 91 height 8
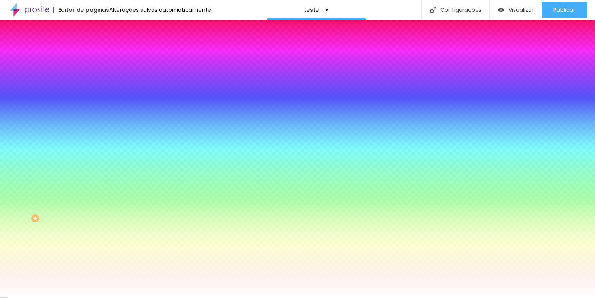
click at [91, 46] on li "Conteúdo" at bounding box center [136, 42] width 91 height 8
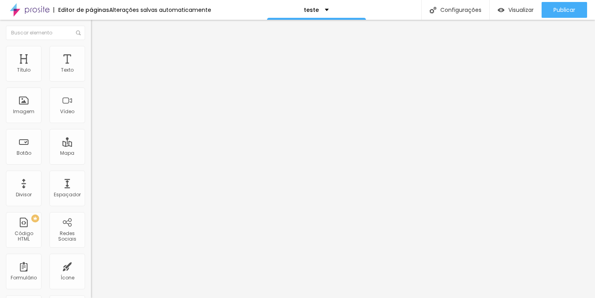
click at [91, 54] on li "Avançado" at bounding box center [136, 58] width 91 height 8
click at [98, 55] on span "Estilo" at bounding box center [104, 51] width 12 height 7
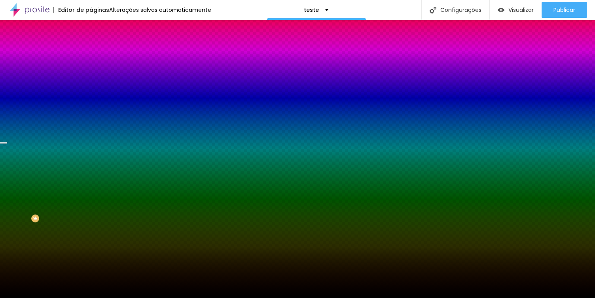
click at [91, 54] on img at bounding box center [94, 57] width 7 height 7
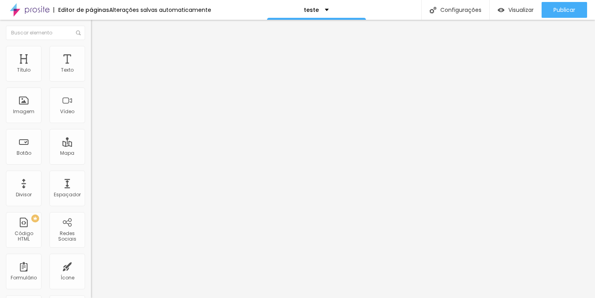
click at [98, 55] on span "Estilo" at bounding box center [104, 51] width 12 height 7
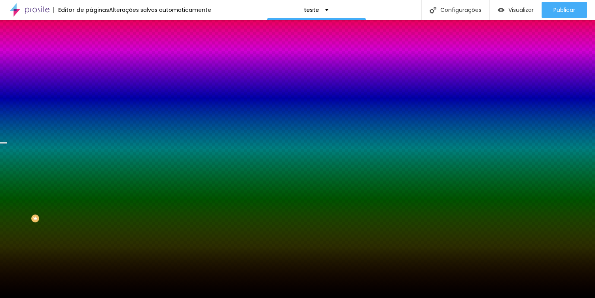
click at [98, 47] on span "Conteúdo" at bounding box center [110, 43] width 25 height 7
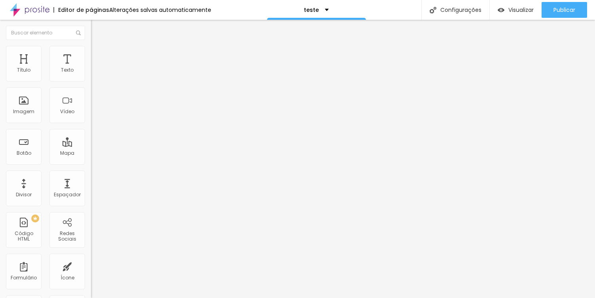
type input "451"
type input "449"
type input "447"
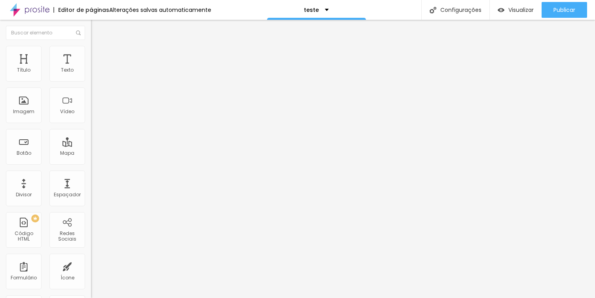
type input "447"
type input "446"
type input "444"
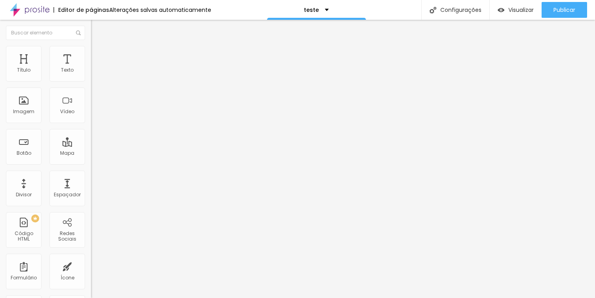
type input "443"
type input "442"
type input "440"
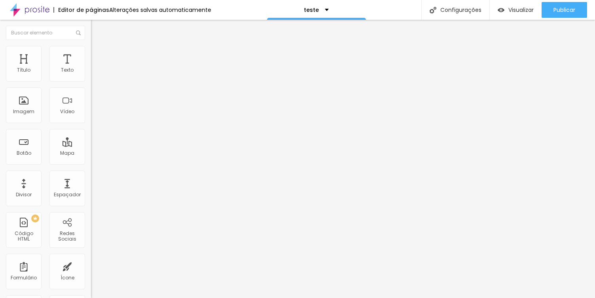
type input "440"
type input "439"
type input "438"
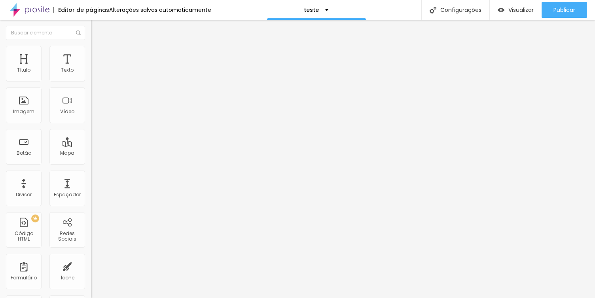
type input "437"
type input "435"
type input "434"
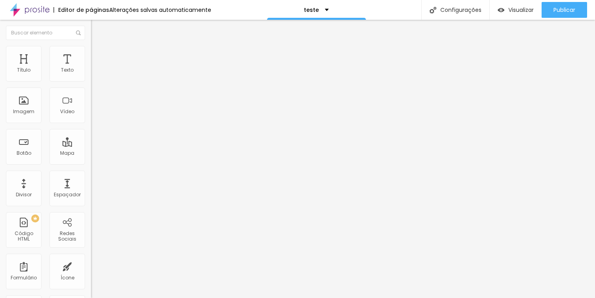
type input "434"
type input "433"
type input "426"
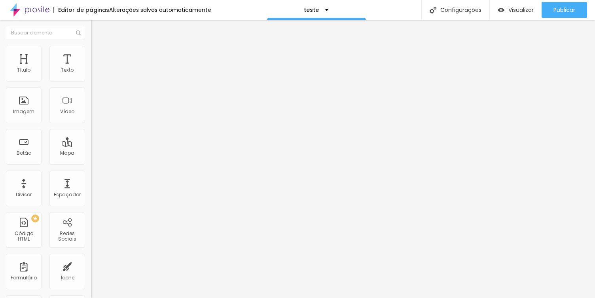
type input "416"
type input "413"
type input "411"
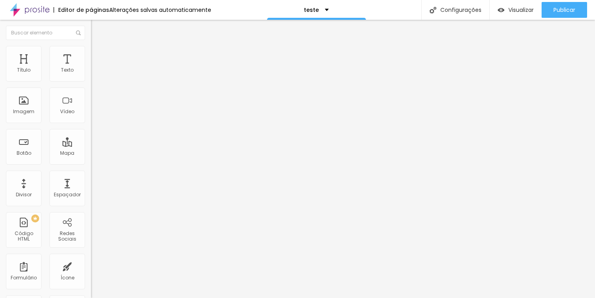
type input "411"
type input "409"
type input "408"
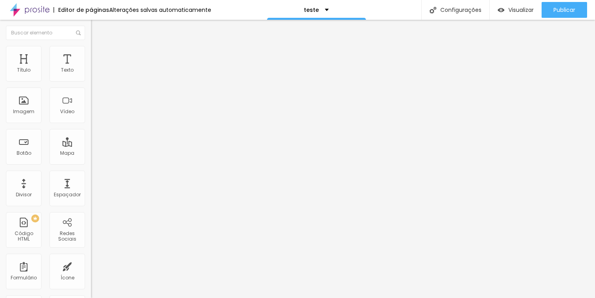
type input "407"
type input "406"
type input "403"
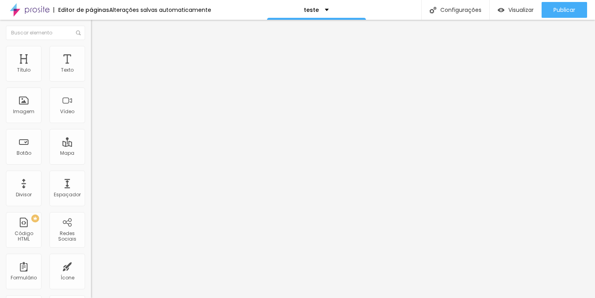
type input "403"
type input "397"
type input "389"
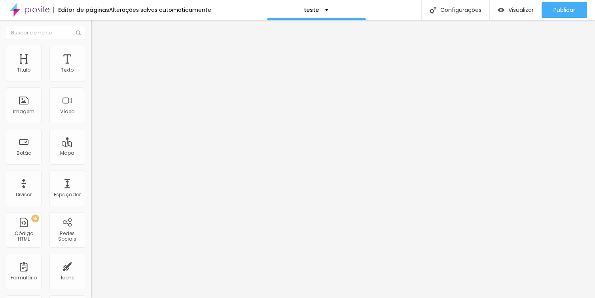
type input "381"
type input "379"
type input "377"
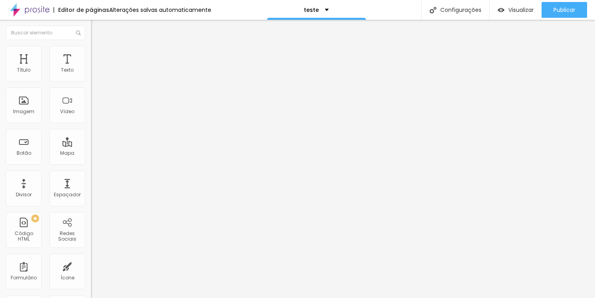
type input "377"
type input "375"
type input "372"
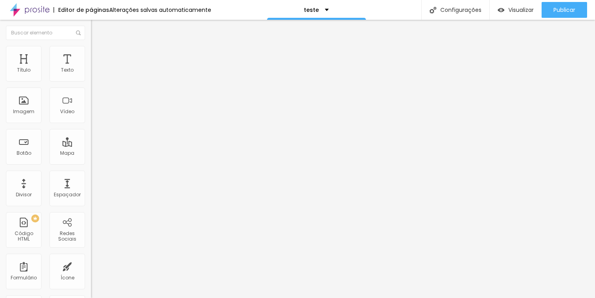
type input "367"
type input "360"
type input "353"
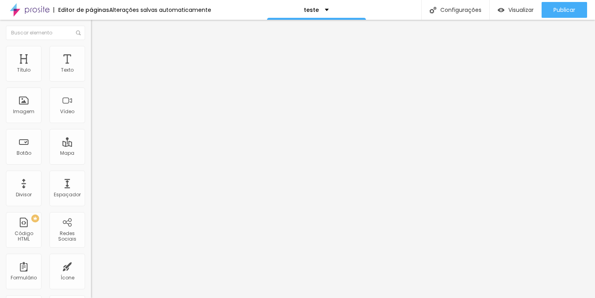
type input "353"
type input "351"
drag, startPoint x: 51, startPoint y: 77, endPoint x: 36, endPoint y: 77, distance: 15.4
click at [91, 145] on input "range" at bounding box center [116, 148] width 51 height 6
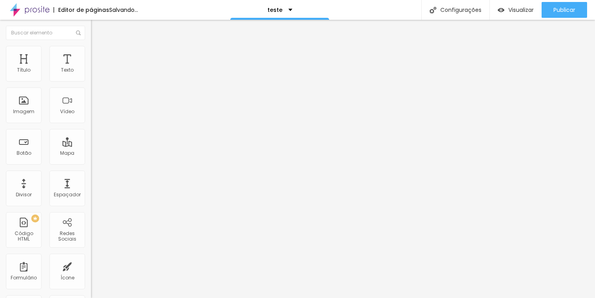
drag, startPoint x: 50, startPoint y: 77, endPoint x: 36, endPoint y: 77, distance: 13.8
click at [91, 145] on input "range" at bounding box center [116, 148] width 51 height 6
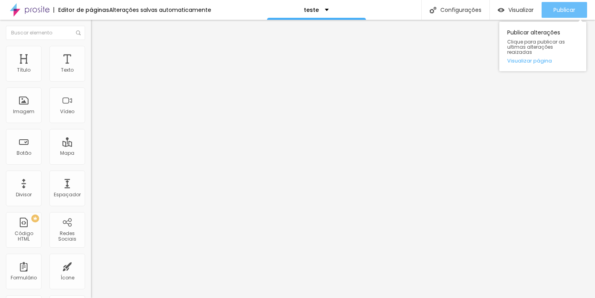
click at [569, 10] on span "Publicar" at bounding box center [564, 10] width 22 height 6
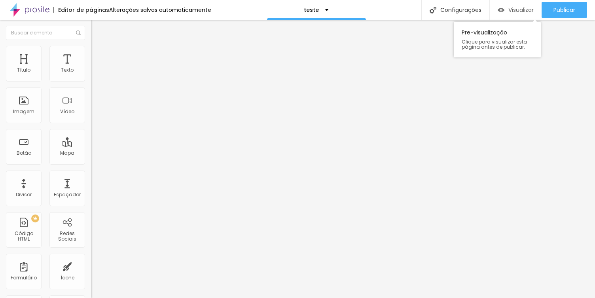
click at [508, 13] on span "Visualizar" at bounding box center [520, 10] width 25 height 6
click at [91, 49] on img at bounding box center [94, 49] width 7 height 7
drag, startPoint x: 22, startPoint y: 77, endPoint x: 2, endPoint y: 76, distance: 19.4
click at [91, 145] on input "range" at bounding box center [116, 148] width 51 height 6
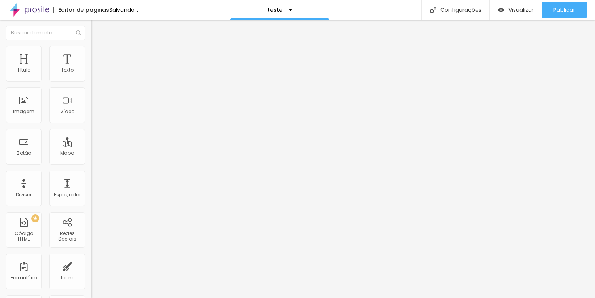
drag, startPoint x: 22, startPoint y: 94, endPoint x: 7, endPoint y: 93, distance: 15.1
click at [91, 257] on input "range" at bounding box center [116, 260] width 51 height 6
click at [98, 55] on span "Avançado" at bounding box center [111, 51] width 26 height 7
drag, startPoint x: 22, startPoint y: 77, endPoint x: 0, endPoint y: 77, distance: 22.1
click at [91, 145] on input "range" at bounding box center [116, 148] width 51 height 6
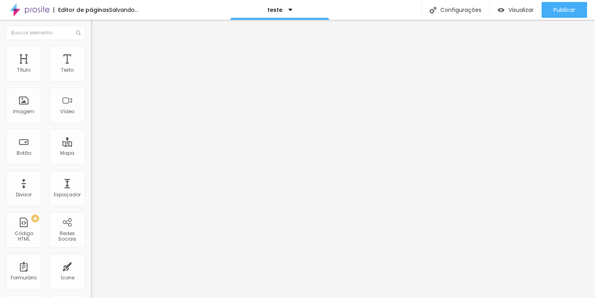
drag, startPoint x: 23, startPoint y: 94, endPoint x: 0, endPoint y: 93, distance: 23.3
click at [91, 257] on input "range" at bounding box center [116, 260] width 51 height 6
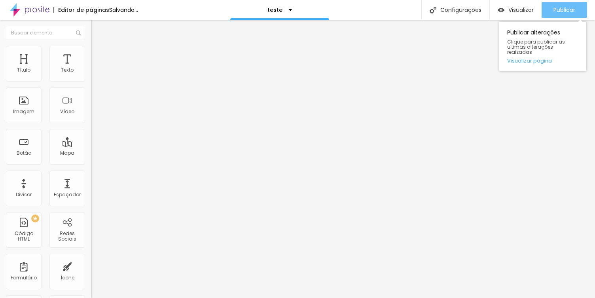
click at [572, 11] on span "Publicar" at bounding box center [564, 10] width 22 height 6
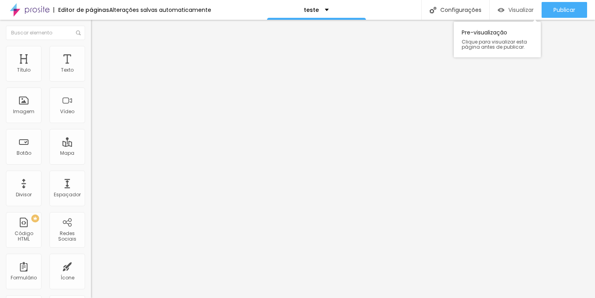
click at [511, 11] on span "Visualizar" at bounding box center [520, 10] width 25 height 6
click at [98, 58] on span "Avançado" at bounding box center [111, 59] width 26 height 7
click at [98, 55] on span "Estilo" at bounding box center [104, 51] width 12 height 7
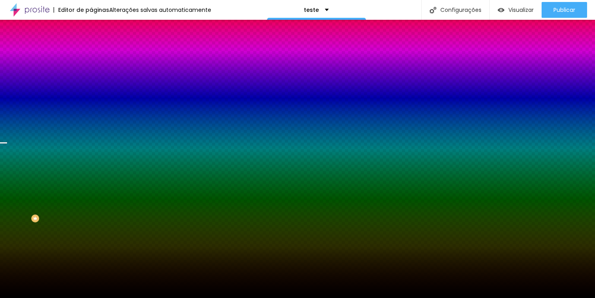
click at [91, 108] on div at bounding box center [136, 108] width 91 height 0
click at [96, 105] on icon "button" at bounding box center [97, 103] width 3 height 6
click at [91, 115] on input "#000000" at bounding box center [138, 112] width 95 height 8
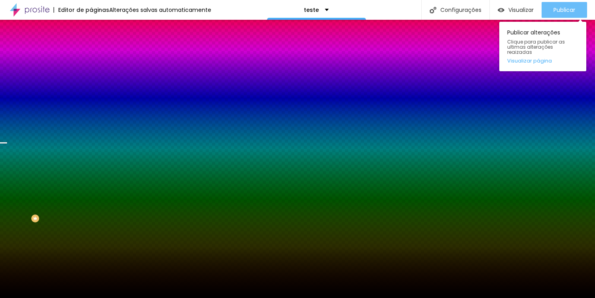
click at [559, 10] on span "Publicar" at bounding box center [564, 10] width 22 height 6
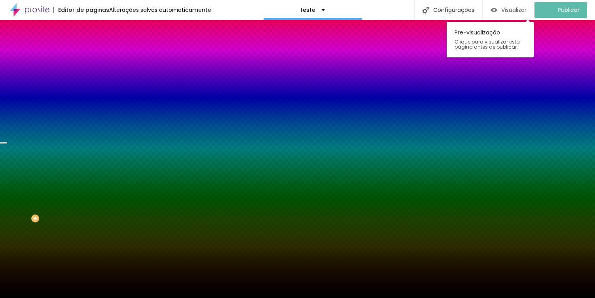
click at [512, 11] on span "Visualizar" at bounding box center [513, 10] width 25 height 6
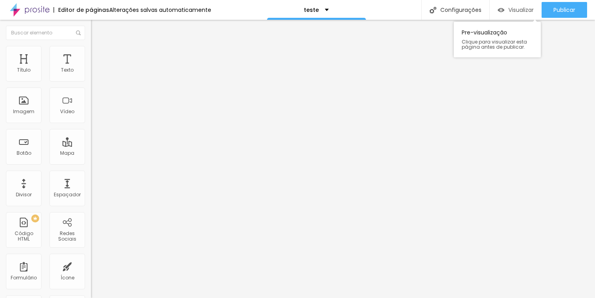
click at [518, 7] on span "Visualizar" at bounding box center [520, 10] width 25 height 6
click at [518, 12] on span "Visualizar" at bounding box center [520, 10] width 25 height 6
click at [40, 9] on img at bounding box center [30, 10] width 40 height 20
click at [97, 30] on img "button" at bounding box center [100, 29] width 6 height 6
click at [91, 153] on input "30" at bounding box center [108, 157] width 34 height 8
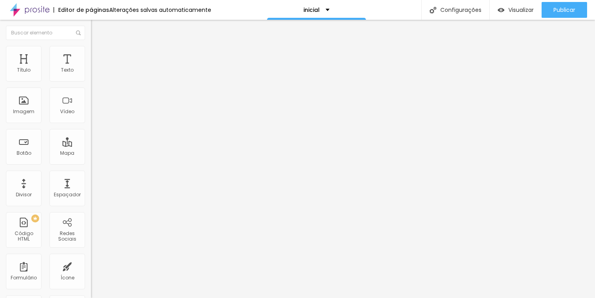
click at [91, 153] on input "30" at bounding box center [108, 157] width 34 height 8
type input "10"
type input "100"
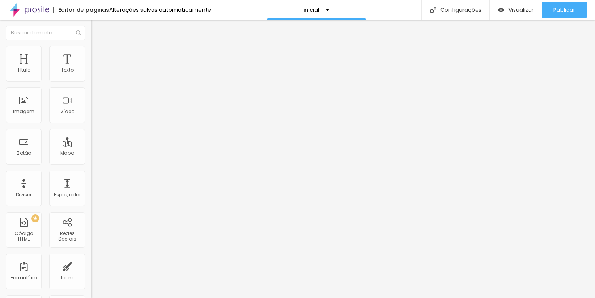
click at [91, 153] on input "30" at bounding box center [108, 157] width 34 height 8
type input "10"
type input "1"
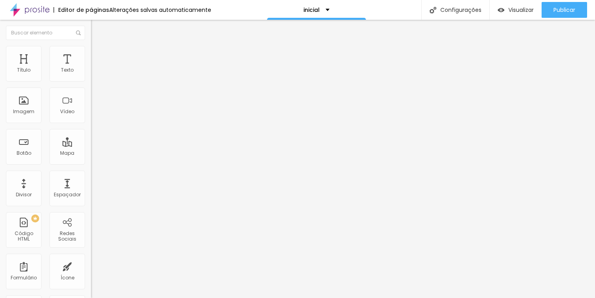
type input "10"
type input "100"
click at [91, 122] on div "Editar Espaçador Conteúdo Avançado 100 px Tamanho" at bounding box center [136, 159] width 91 height 278
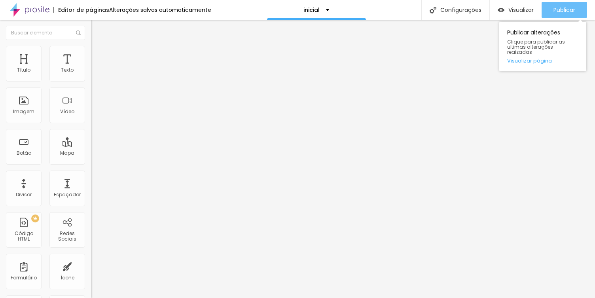
click at [567, 11] on span "Publicar" at bounding box center [564, 10] width 22 height 6
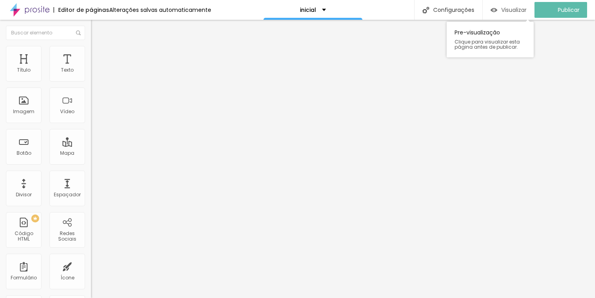
click at [524, 9] on span "Visualizar" at bounding box center [513, 10] width 25 height 6
